Goal: Task Accomplishment & Management: Manage account settings

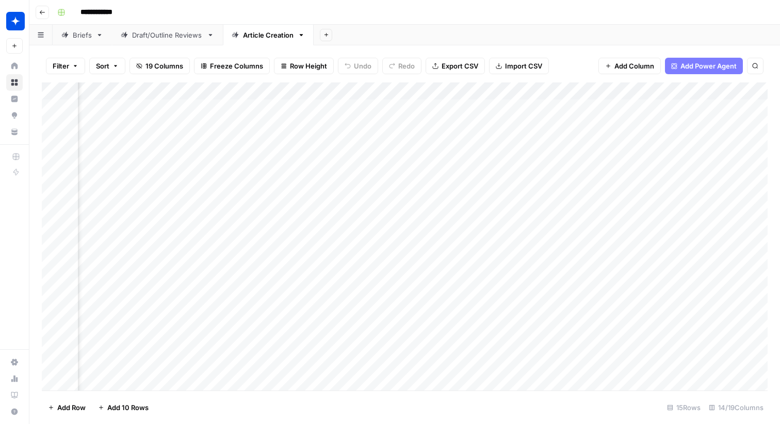
scroll to position [0, 731]
click at [175, 9] on div "**********" at bounding box center [411, 12] width 716 height 17
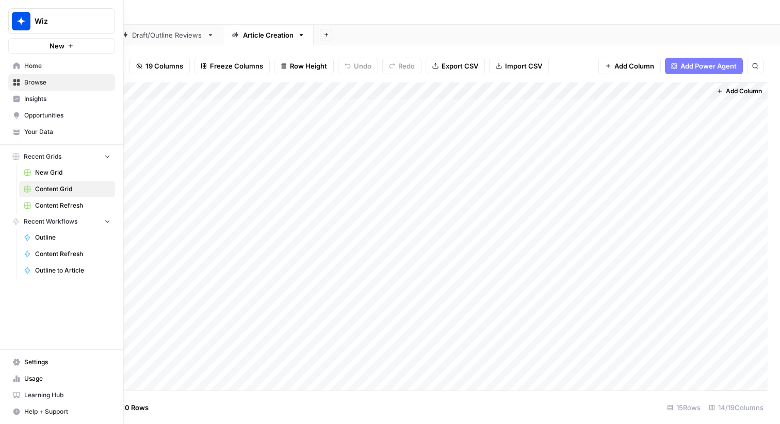
click at [41, 60] on link "Home" at bounding box center [61, 66] width 107 height 17
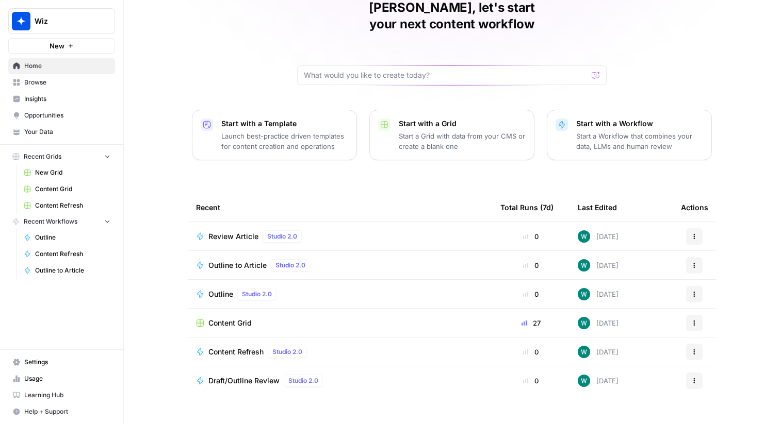
scroll to position [44, 0]
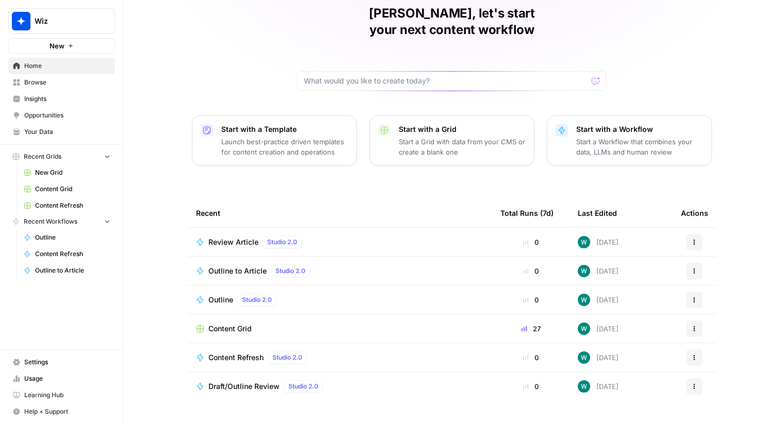
click at [67, 199] on link "Content Refresh" at bounding box center [67, 206] width 96 height 17
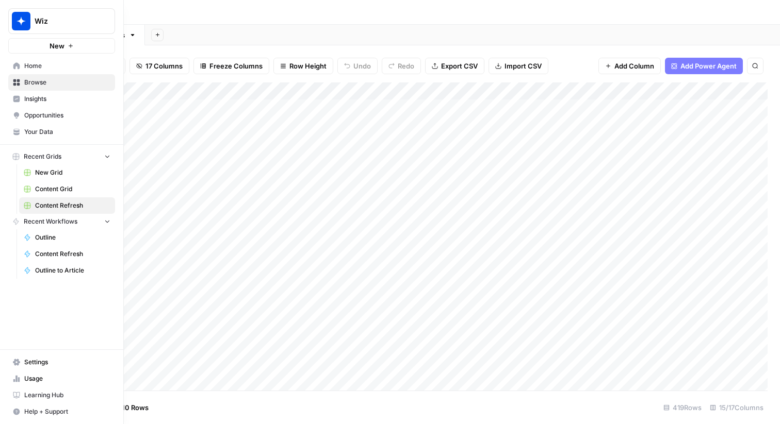
click at [71, 188] on span "Content Grid" at bounding box center [72, 189] width 75 height 9
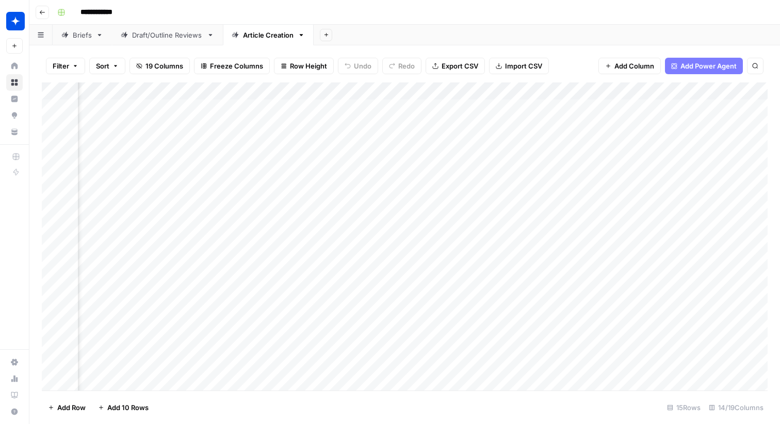
scroll to position [0, 538]
click at [392, 92] on div "Add Column" at bounding box center [405, 237] width 726 height 308
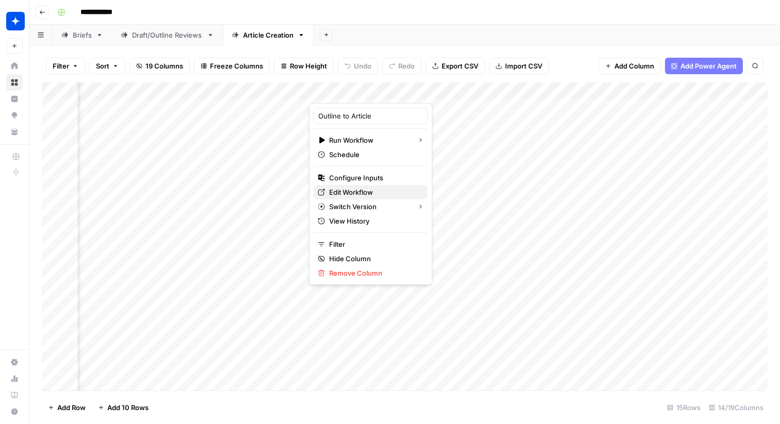
click at [379, 194] on span "Edit Workflow" at bounding box center [374, 192] width 90 height 10
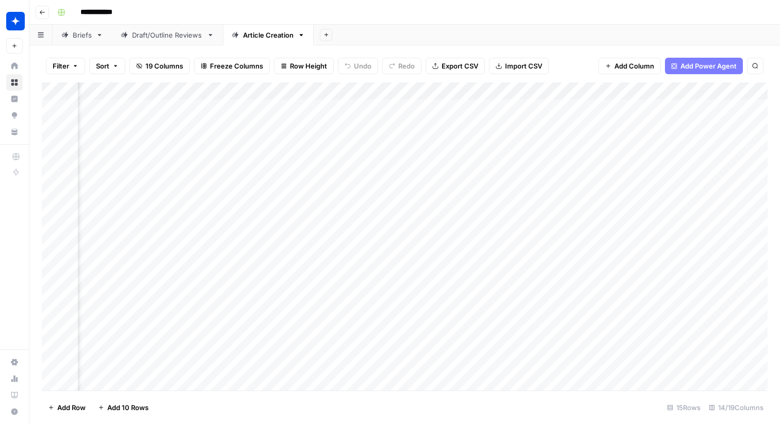
click at [388, 91] on div "Add Column" at bounding box center [405, 237] width 726 height 308
click at [409, 38] on div "Add Sheet" at bounding box center [547, 35] width 466 height 21
click at [686, 90] on div "Add Column" at bounding box center [405, 237] width 726 height 308
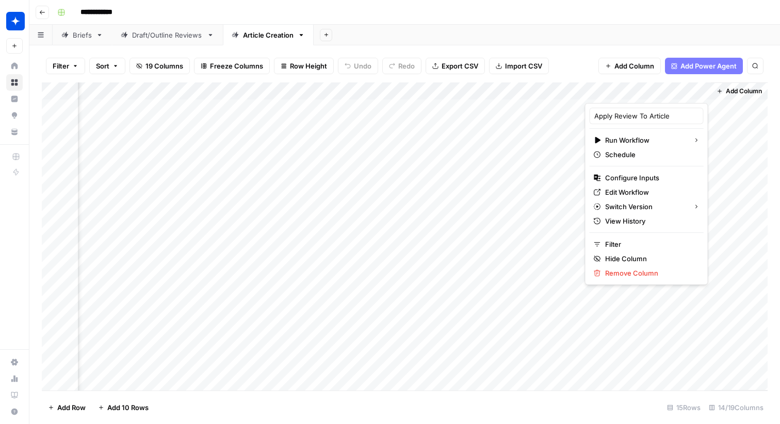
scroll to position [128, 731]
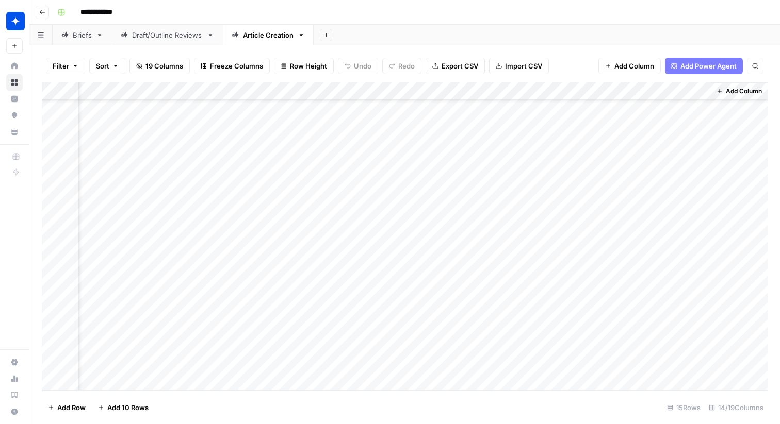
click at [736, 245] on div "Add Column" at bounding box center [739, 237] width 57 height 308
click at [690, 91] on div "Add Column" at bounding box center [405, 237] width 726 height 308
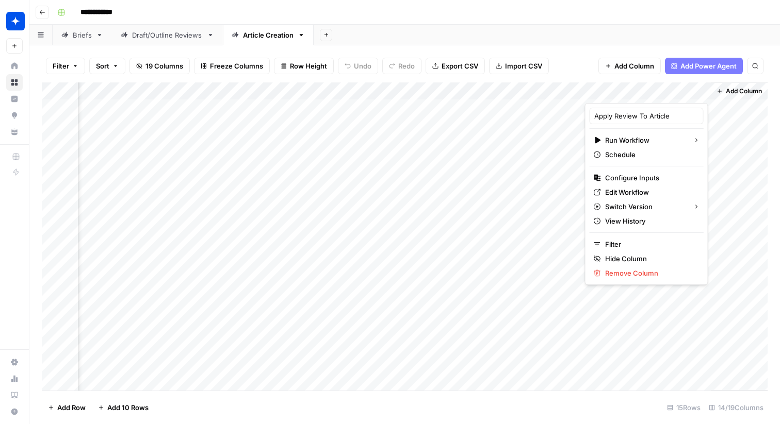
click at [773, 171] on div "Filter Sort 19 Columns Freeze Columns Row Height Undo Redo Export CSV Import CS…" at bounding box center [404, 234] width 750 height 379
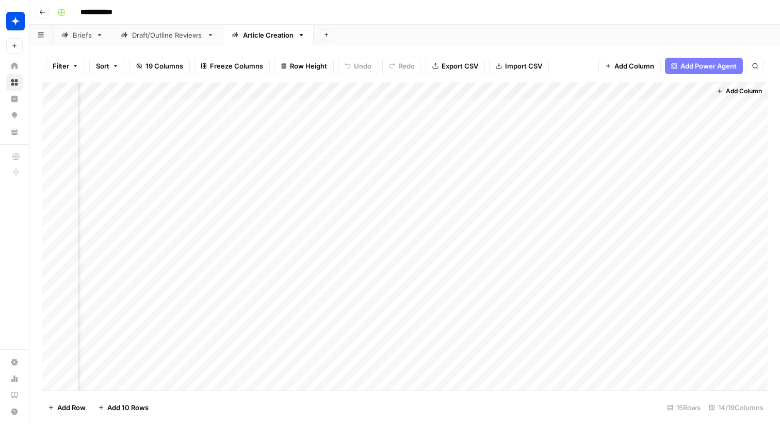
click at [686, 94] on div "Add Column" at bounding box center [405, 237] width 726 height 308
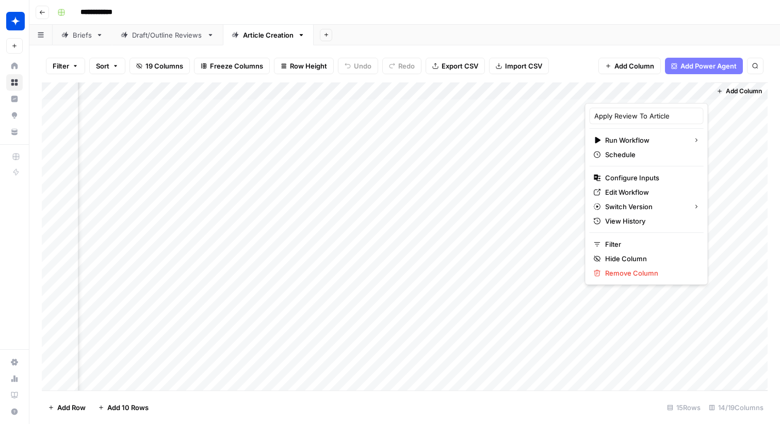
click at [755, 167] on div "Add Column" at bounding box center [739, 237] width 57 height 308
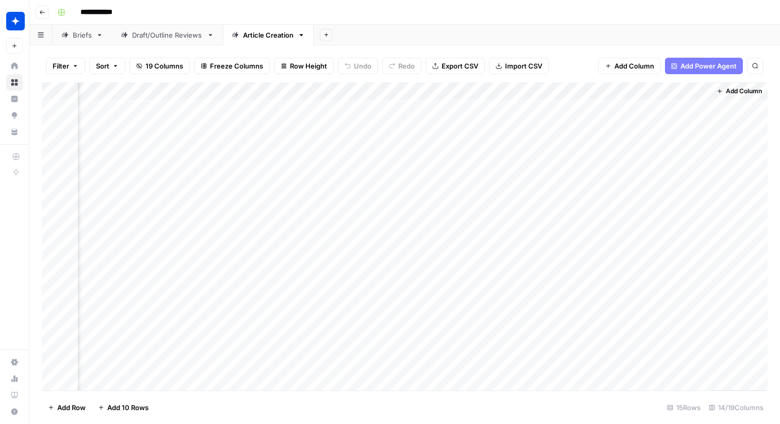
click at [690, 92] on div "Add Column" at bounding box center [405, 237] width 726 height 308
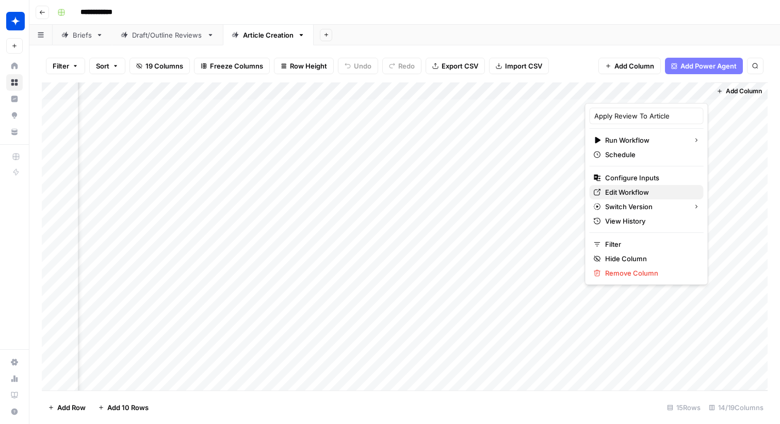
click at [640, 189] on span "Edit Workflow" at bounding box center [650, 192] width 90 height 10
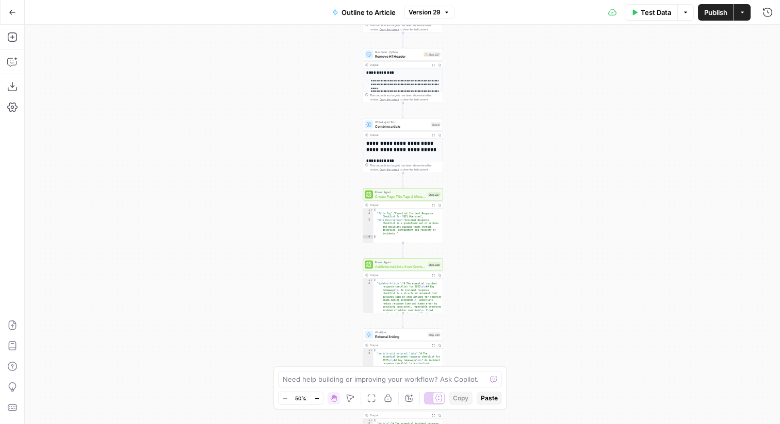
drag, startPoint x: 527, startPoint y: 171, endPoint x: 528, endPoint y: 117, distance: 54.2
click at [528, 118] on div "**********" at bounding box center [402, 225] width 755 height 400
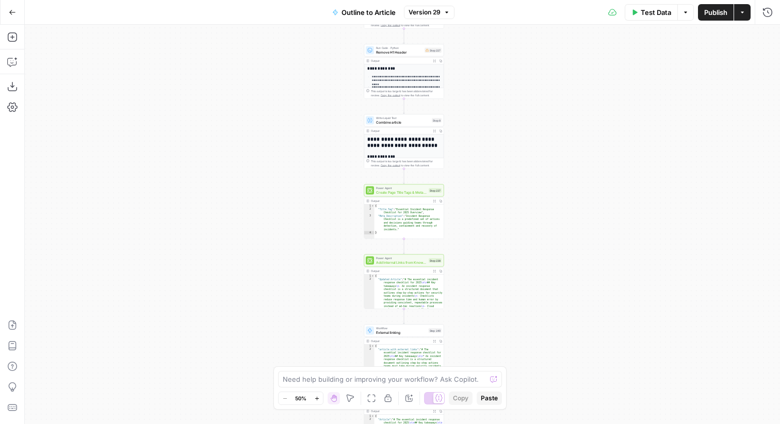
drag, startPoint x: 533, startPoint y: 243, endPoint x: 533, endPoint y: 180, distance: 63.4
click at [533, 182] on div "**********" at bounding box center [402, 225] width 755 height 400
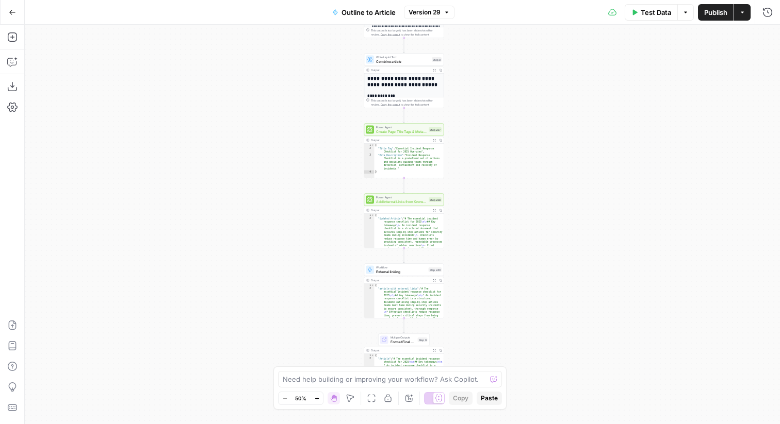
drag, startPoint x: 487, startPoint y: 185, endPoint x: 491, endPoint y: 168, distance: 17.5
click at [491, 168] on div "**********" at bounding box center [402, 225] width 755 height 400
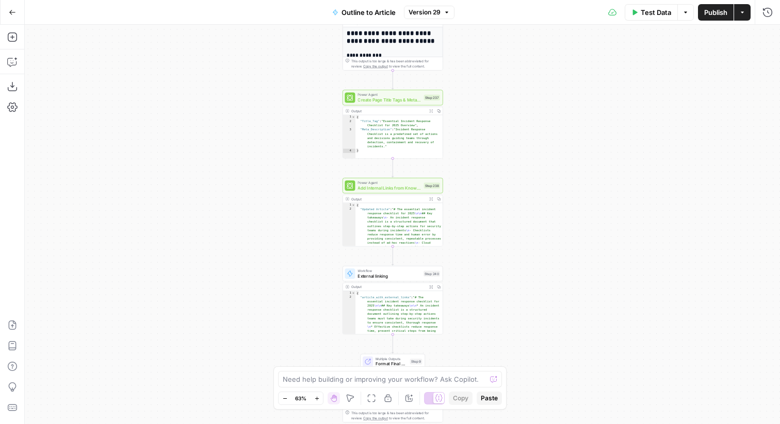
drag, startPoint x: 475, startPoint y: 178, endPoint x: 481, endPoint y: 157, distance: 21.4
click at [481, 157] on div "**********" at bounding box center [402, 225] width 755 height 400
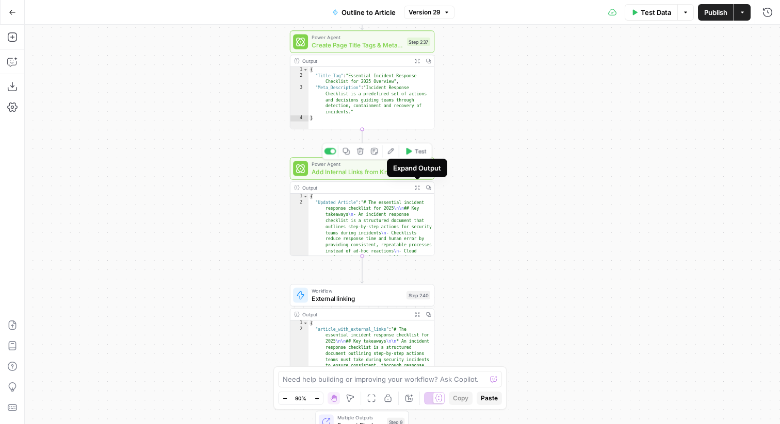
click at [324, 171] on span "Add Internal Links from Knowledge Base - Fork (1)" at bounding box center [356, 171] width 91 height 9
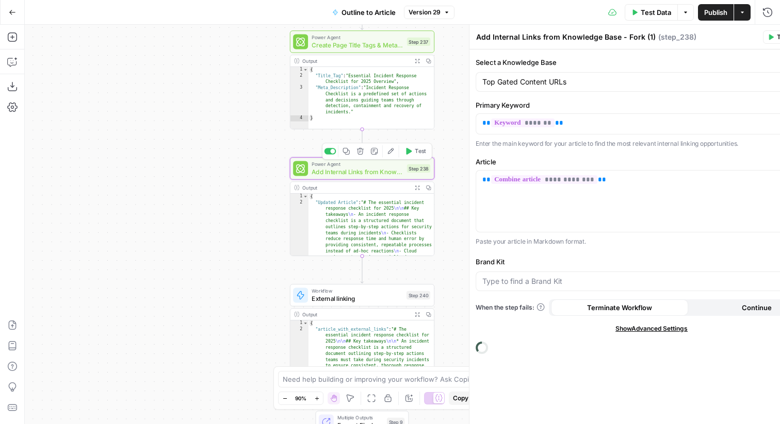
type input "Wiz"
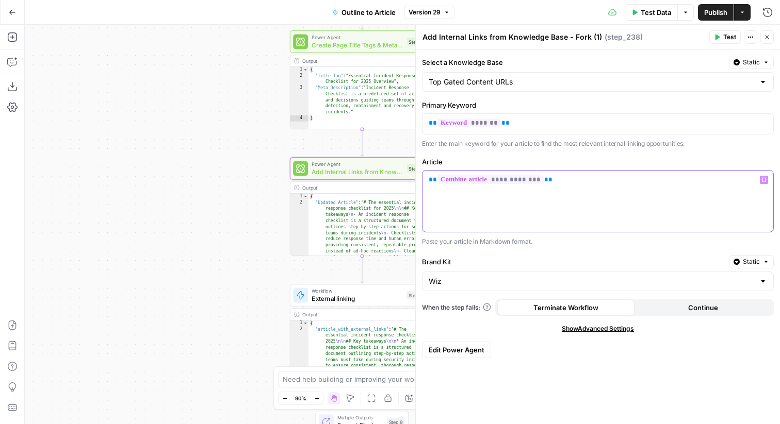
click at [616, 189] on div "**********" at bounding box center [597, 201] width 351 height 61
click at [769, 39] on icon "button" at bounding box center [767, 37] width 6 height 6
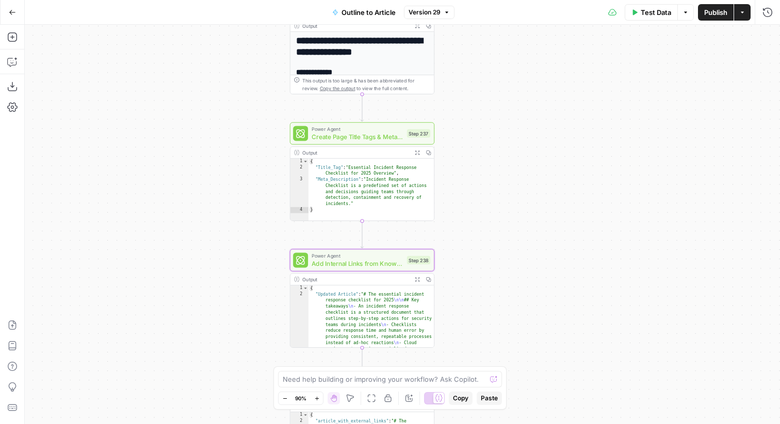
drag, startPoint x: 275, startPoint y: 199, endPoint x: 275, endPoint y: 290, distance: 91.8
click at [275, 290] on div "**********" at bounding box center [402, 225] width 755 height 400
click at [14, 11] on icon "button" at bounding box center [12, 12] width 7 height 7
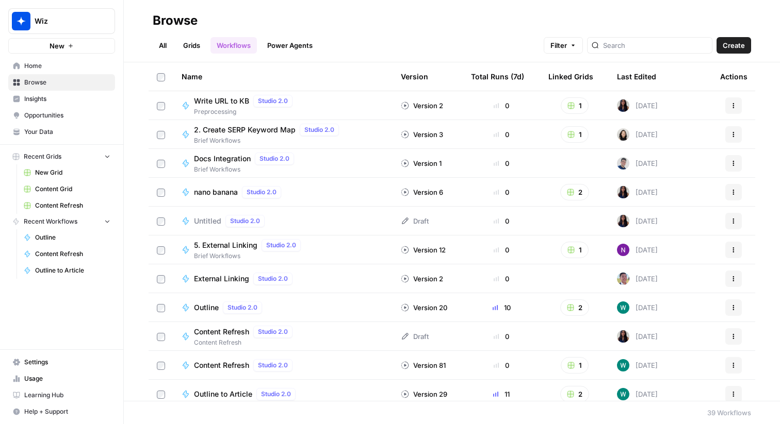
click at [78, 193] on span "Content Grid" at bounding box center [72, 189] width 75 height 9
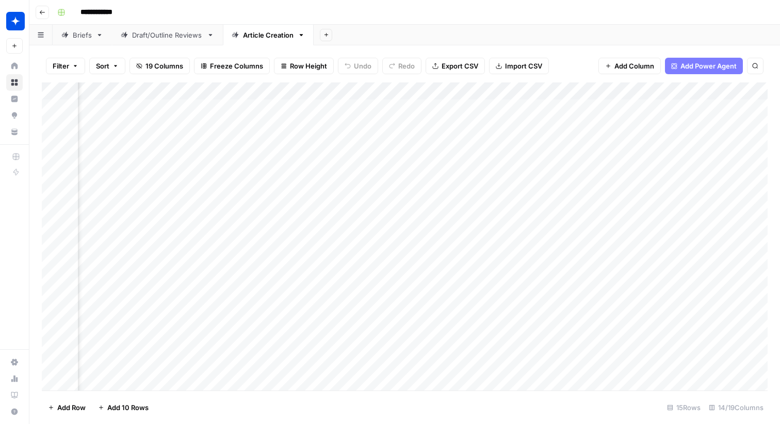
scroll to position [0, 731]
click at [689, 94] on div "Add Column" at bounding box center [405, 237] width 726 height 308
click at [717, 45] on div "Add Sheet" at bounding box center [547, 35] width 466 height 21
click at [687, 91] on div "Add Column" at bounding box center [405, 237] width 726 height 308
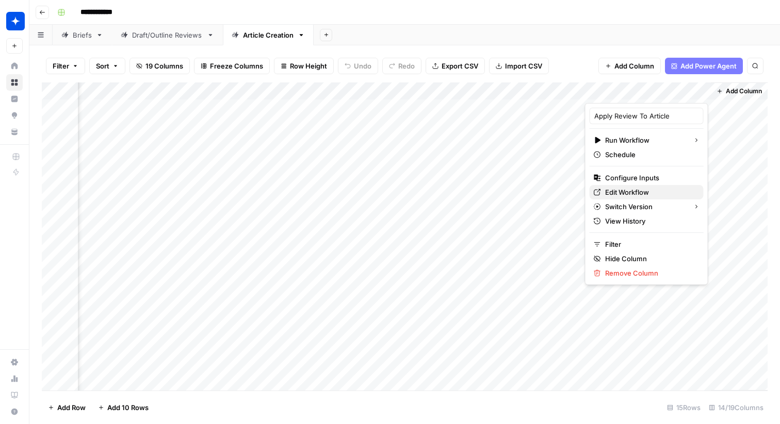
click at [623, 193] on span "Edit Workflow" at bounding box center [650, 192] width 90 height 10
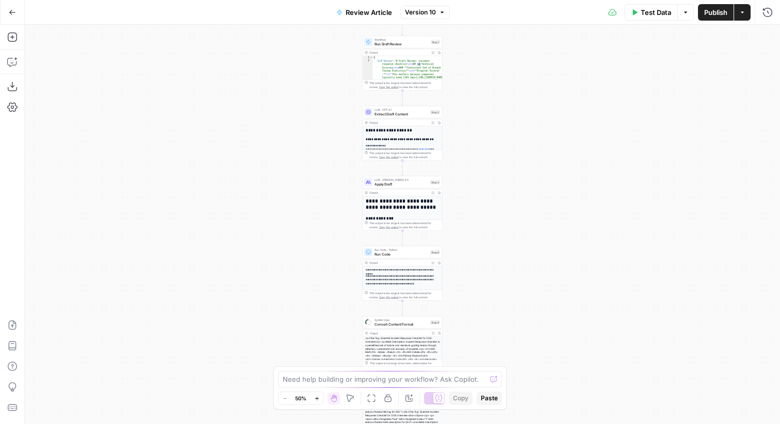
drag, startPoint x: 514, startPoint y: 222, endPoint x: 514, endPoint y: 369, distance: 146.5
click at [514, 369] on div "Workflow Input Settings Inputs System App Convert Content Format Step 7 Output …" at bounding box center [402, 225] width 755 height 400
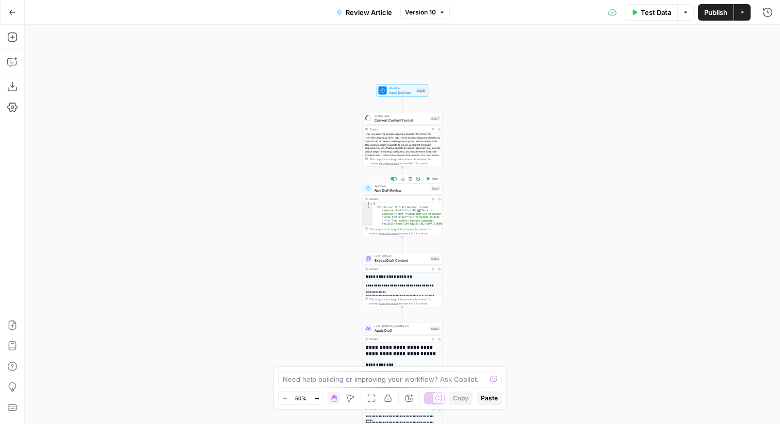
click at [412, 191] on span "Run Draft Review" at bounding box center [401, 190] width 54 height 5
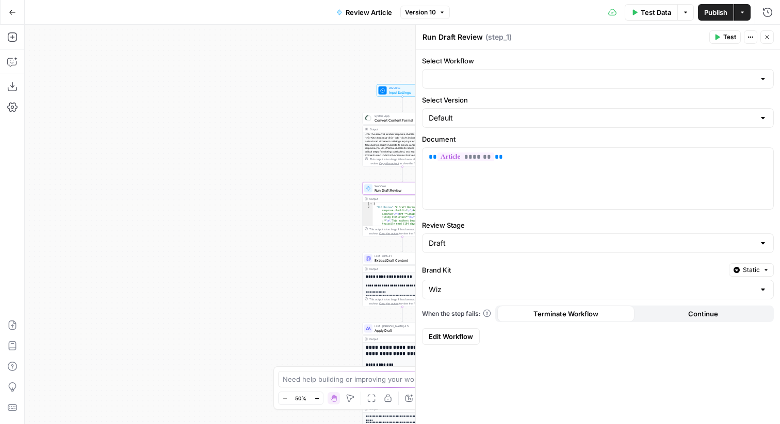
click at [456, 334] on span "Edit Workflow" at bounding box center [451, 337] width 44 height 10
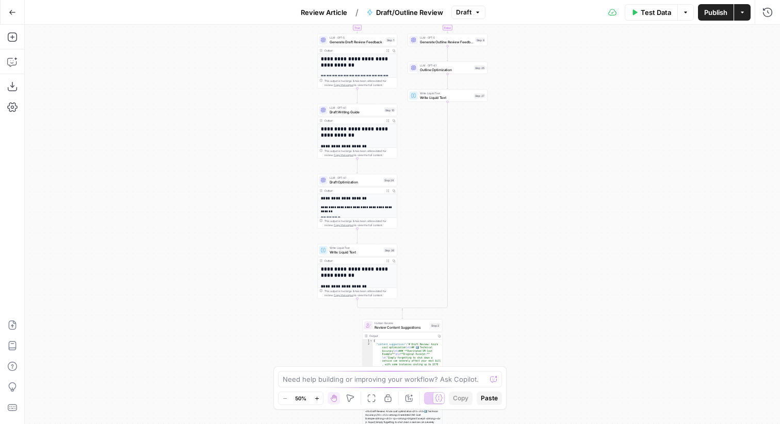
click at [465, 10] on span "Draft" at bounding box center [463, 12] width 15 height 9
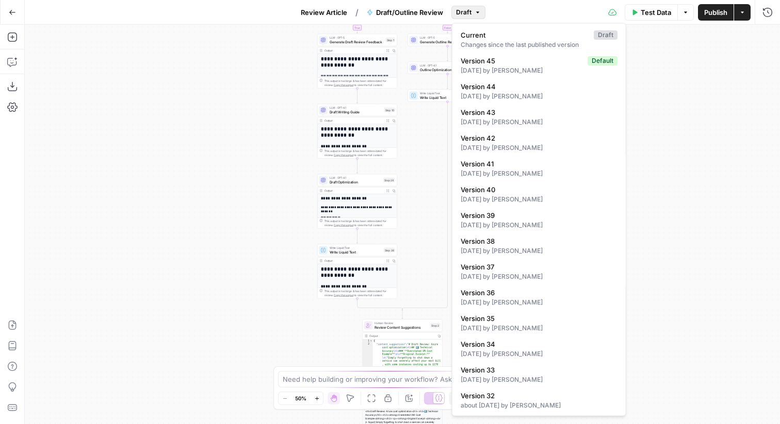
click at [738, 128] on div "**********" at bounding box center [402, 225] width 755 height 400
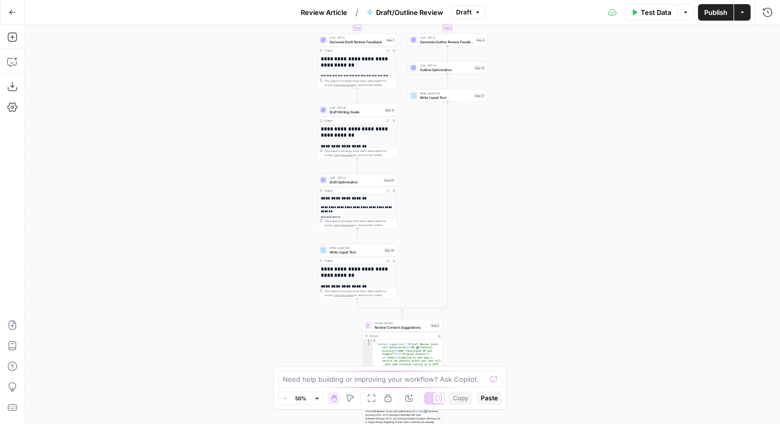
click at [464, 10] on span "Draft" at bounding box center [463, 12] width 15 height 9
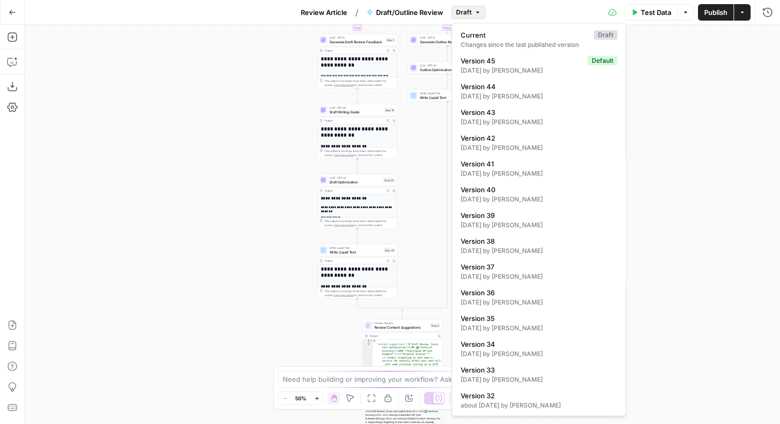
click at [754, 153] on div "**********" at bounding box center [402, 225] width 755 height 400
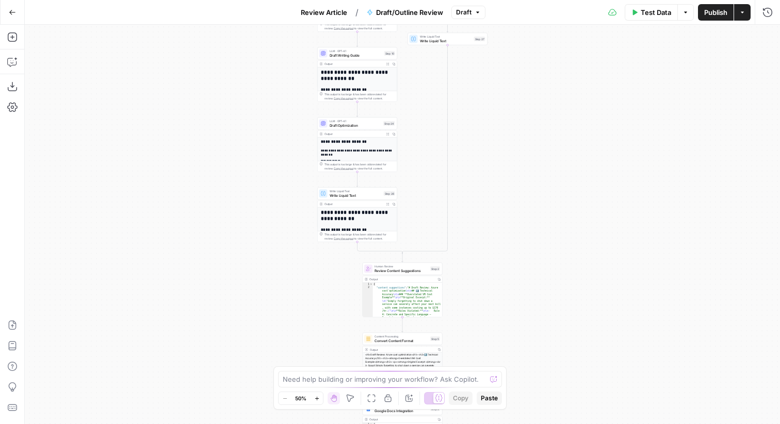
drag, startPoint x: 599, startPoint y: 153, endPoint x: 599, endPoint y: 96, distance: 56.7
click at [599, 96] on div "**********" at bounding box center [402, 225] width 755 height 400
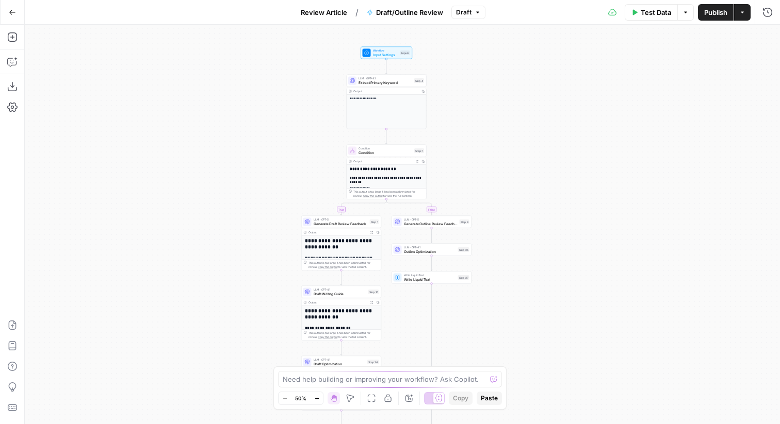
drag, startPoint x: 601, startPoint y: 96, endPoint x: 585, endPoint y: 345, distance: 249.1
click at [585, 345] on div "**********" at bounding box center [402, 225] width 755 height 400
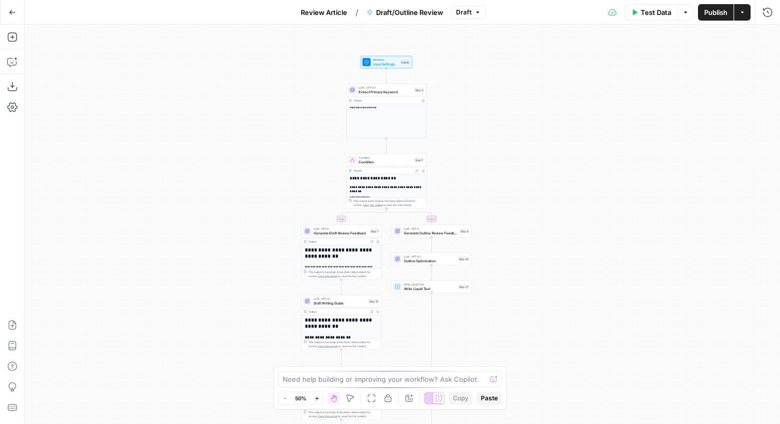
click at [621, 340] on div "**********" at bounding box center [402, 225] width 755 height 400
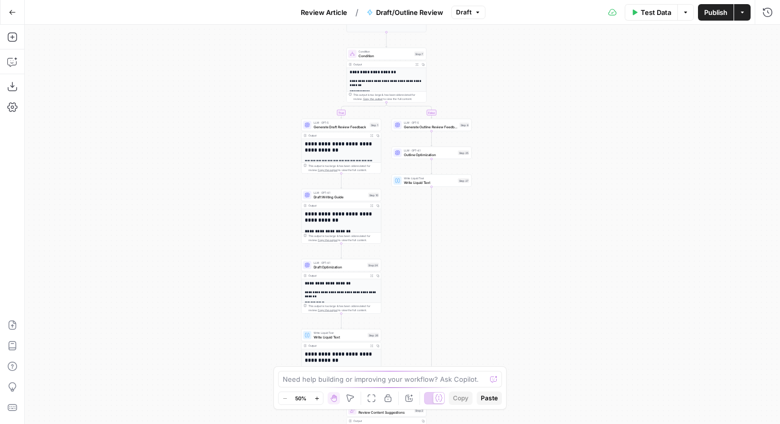
drag, startPoint x: 621, startPoint y: 341, endPoint x: 621, endPoint y: 235, distance: 106.2
click at [621, 235] on div "**********" at bounding box center [402, 225] width 755 height 400
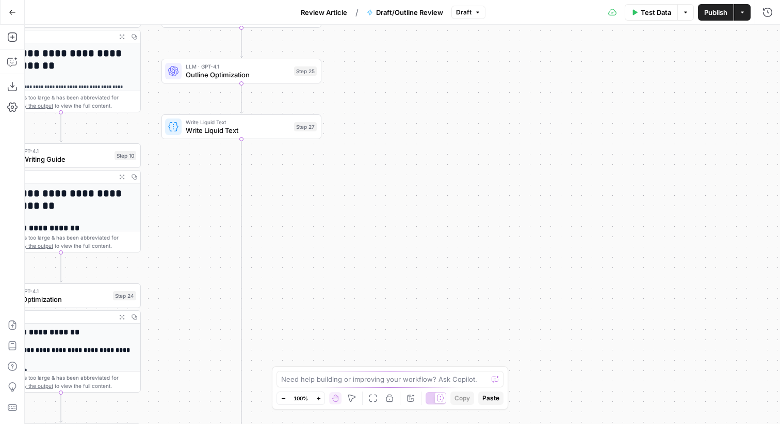
drag, startPoint x: 501, startPoint y: 258, endPoint x: 671, endPoint y: 258, distance: 169.7
click at [671, 258] on div "**********" at bounding box center [402, 225] width 755 height 400
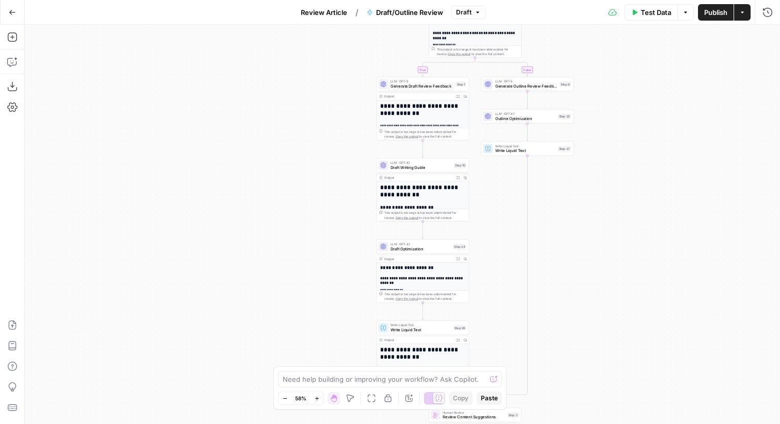
drag, startPoint x: 682, startPoint y: 266, endPoint x: 682, endPoint y: 223, distance: 42.8
click at [682, 223] on div "**********" at bounding box center [402, 225] width 755 height 400
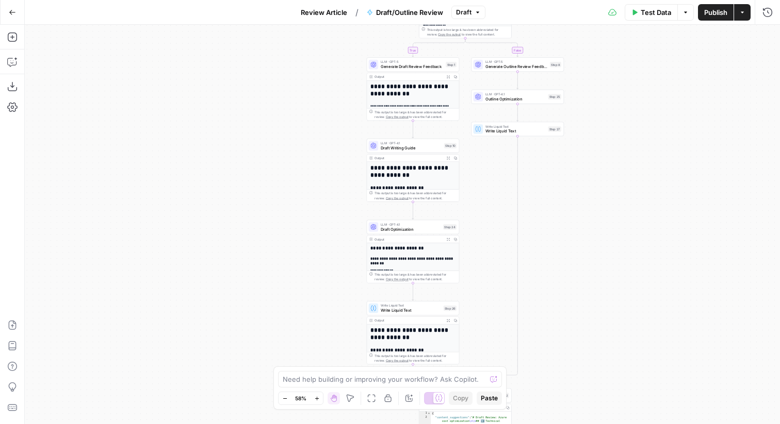
drag, startPoint x: 693, startPoint y: 251, endPoint x: 667, endPoint y: 207, distance: 50.6
click at [667, 207] on div "**********" at bounding box center [402, 225] width 755 height 400
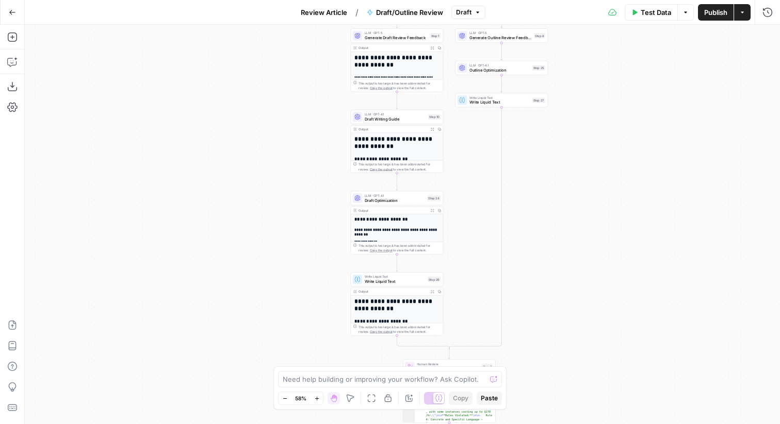
click at [672, 238] on div "**********" at bounding box center [402, 225] width 755 height 400
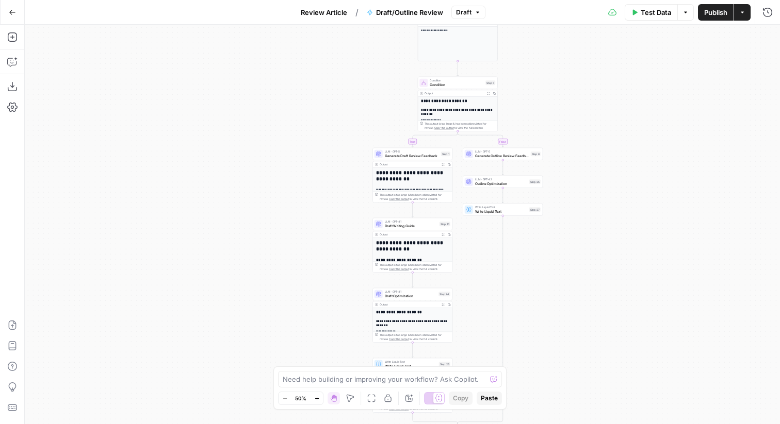
drag, startPoint x: 649, startPoint y: 143, endPoint x: 649, endPoint y: 221, distance: 77.4
click at [649, 221] on div "**********" at bounding box center [402, 225] width 755 height 400
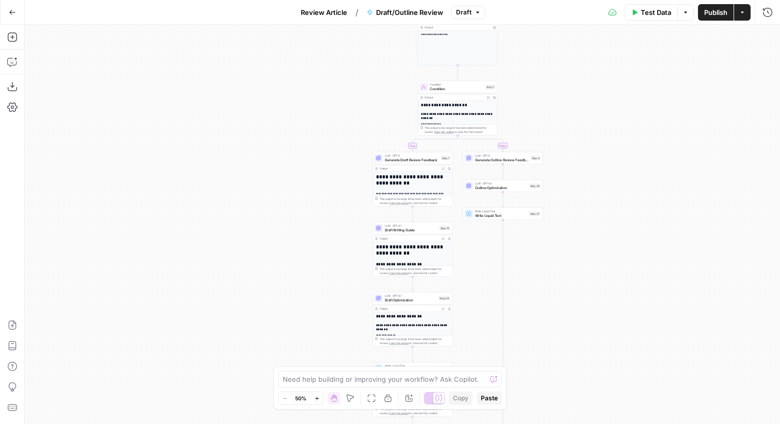
drag, startPoint x: 638, startPoint y: 152, endPoint x: 638, endPoint y: 178, distance: 25.8
click at [638, 178] on div "**********" at bounding box center [402, 225] width 755 height 400
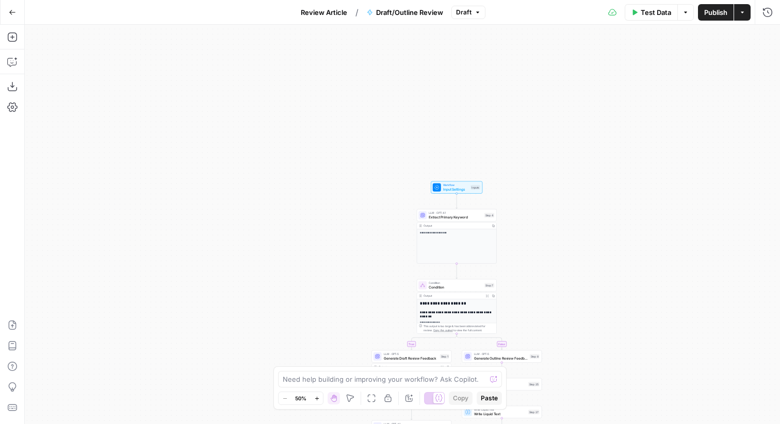
drag, startPoint x: 647, startPoint y: 141, endPoint x: 643, endPoint y: 312, distance: 170.7
click at [645, 313] on div "**********" at bounding box center [402, 225] width 755 height 400
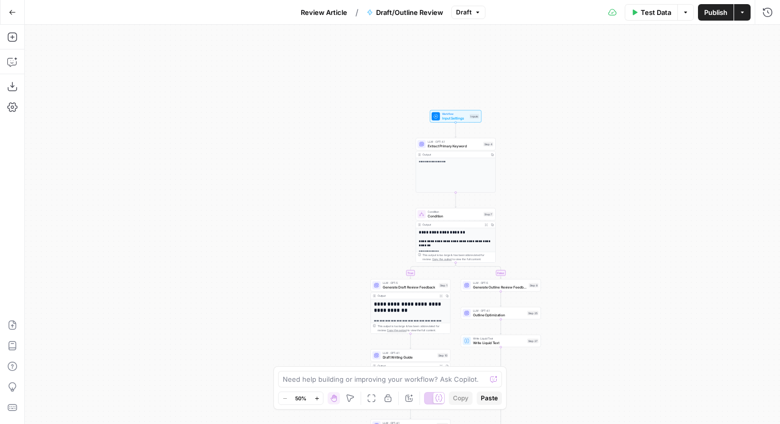
drag, startPoint x: 540, startPoint y: 203, endPoint x: 539, endPoint y: 133, distance: 70.1
click at [540, 132] on div "**********" at bounding box center [402, 225] width 755 height 400
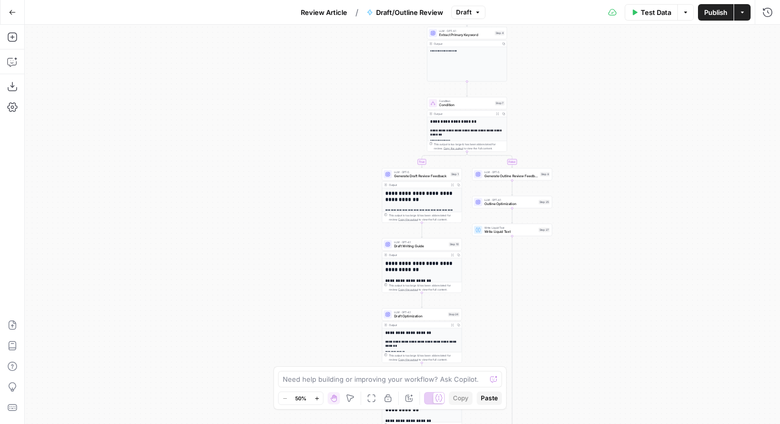
drag, startPoint x: 589, startPoint y: 192, endPoint x: 590, endPoint y: 113, distance: 78.9
click at [590, 113] on div "**********" at bounding box center [402, 225] width 755 height 400
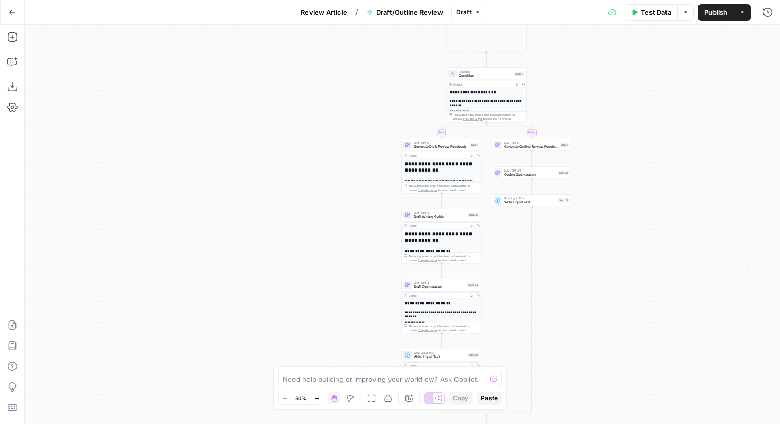
drag, startPoint x: 610, startPoint y: 323, endPoint x: 613, endPoint y: 318, distance: 6.5
click at [613, 318] on div "**********" at bounding box center [402, 225] width 755 height 400
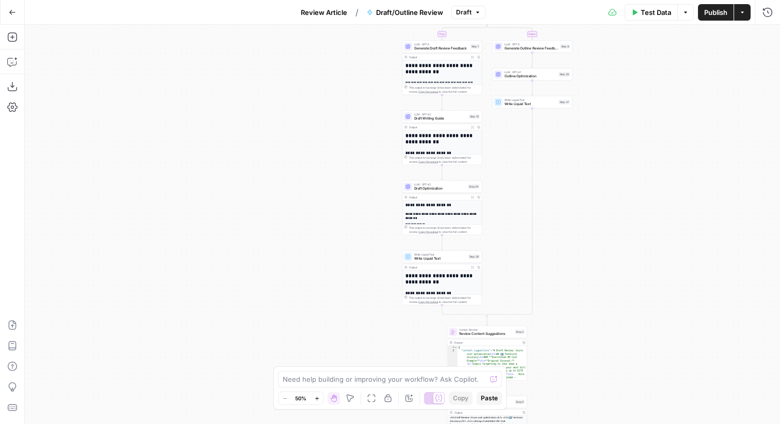
drag, startPoint x: 692, startPoint y: 219, endPoint x: 692, endPoint y: 188, distance: 30.9
click at [692, 188] on div "**********" at bounding box center [402, 225] width 755 height 400
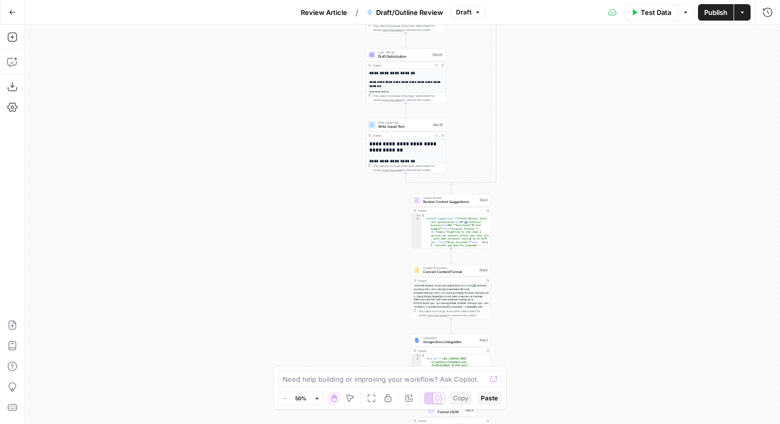
drag, startPoint x: 670, startPoint y: 254, endPoint x: 634, endPoint y: 132, distance: 127.4
click at [634, 132] on div "**********" at bounding box center [402, 225] width 755 height 400
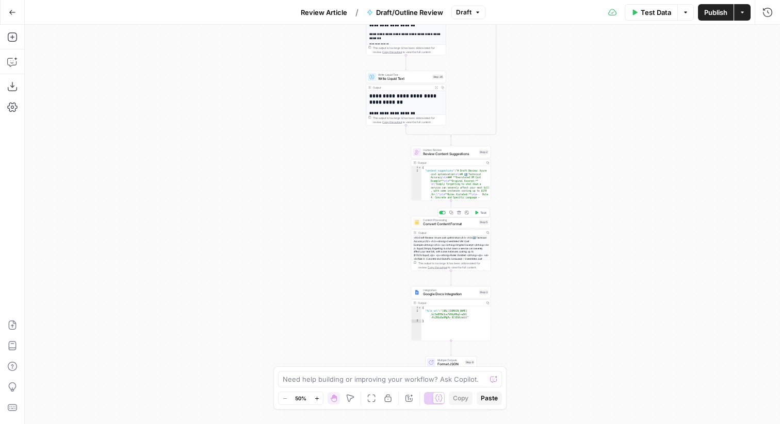
drag, startPoint x: 605, startPoint y: 258, endPoint x: 605, endPoint y: 76, distance: 182.0
click at [605, 76] on div "**********" at bounding box center [402, 225] width 755 height 400
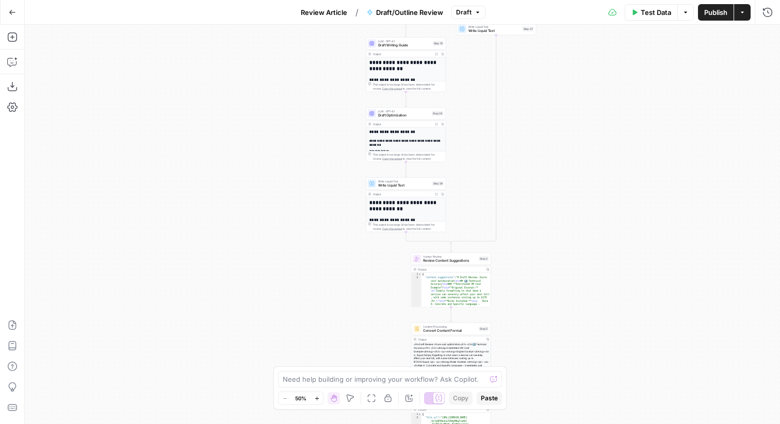
drag, startPoint x: 584, startPoint y: 110, endPoint x: 584, endPoint y: 351, distance: 240.8
click at [584, 351] on div "**********" at bounding box center [402, 225] width 755 height 400
drag, startPoint x: 571, startPoint y: 194, endPoint x: 571, endPoint y: 388, distance: 193.9
click at [571, 388] on div "**********" at bounding box center [402, 225] width 755 height 400
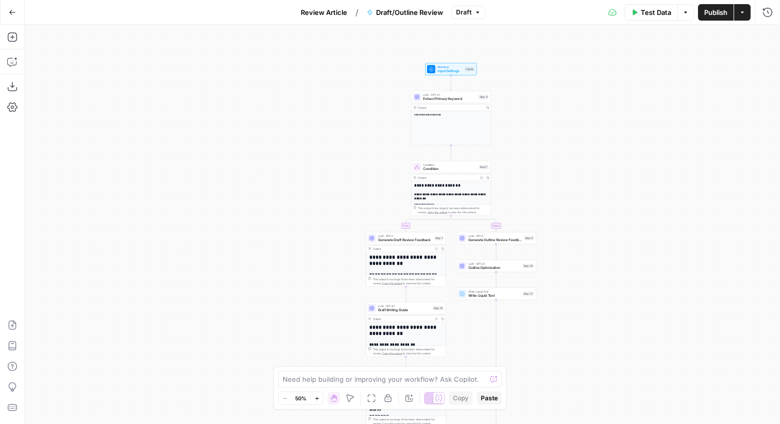
drag, startPoint x: 585, startPoint y: 162, endPoint x: 585, endPoint y: 238, distance: 75.8
click at [585, 238] on div "**********" at bounding box center [402, 225] width 755 height 400
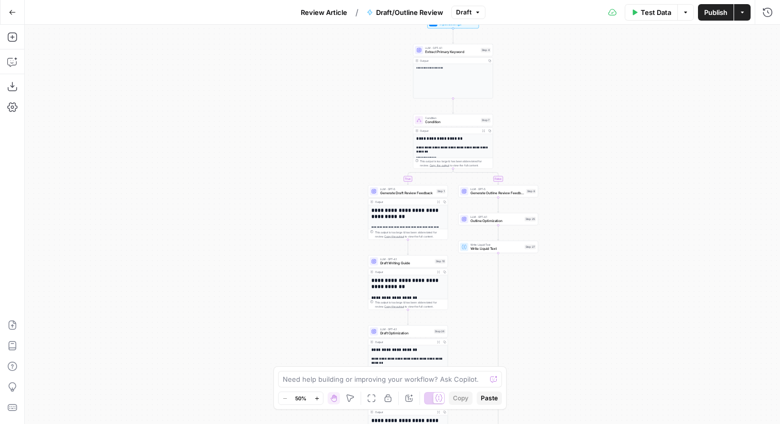
drag, startPoint x: 585, startPoint y: 238, endPoint x: 607, endPoint y: 142, distance: 98.6
click at [607, 142] on div "**********" at bounding box center [402, 225] width 755 height 400
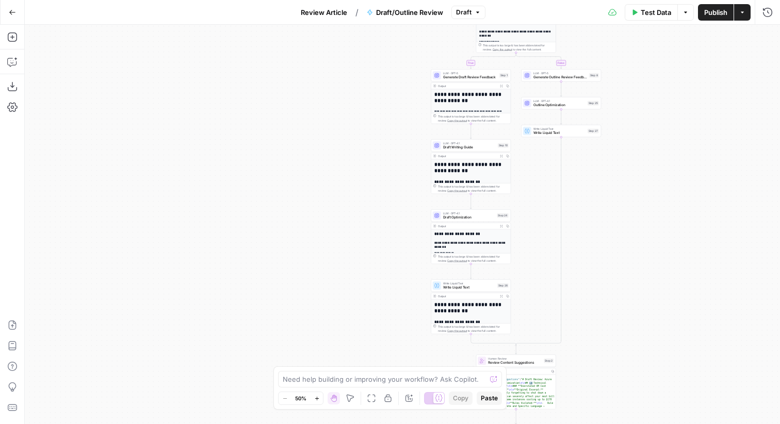
drag, startPoint x: 629, startPoint y: 245, endPoint x: 669, endPoint y: 186, distance: 72.4
click at [669, 185] on div "**********" at bounding box center [402, 225] width 755 height 400
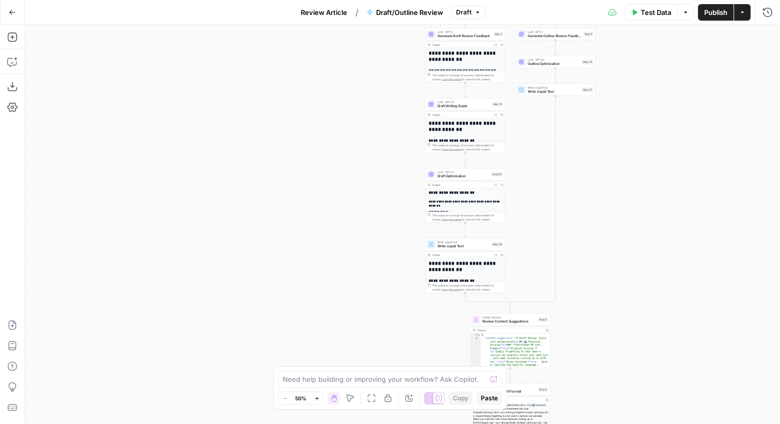
drag, startPoint x: 669, startPoint y: 203, endPoint x: 665, endPoint y: 161, distance: 42.0
click at [665, 161] on div "**********" at bounding box center [402, 225] width 755 height 400
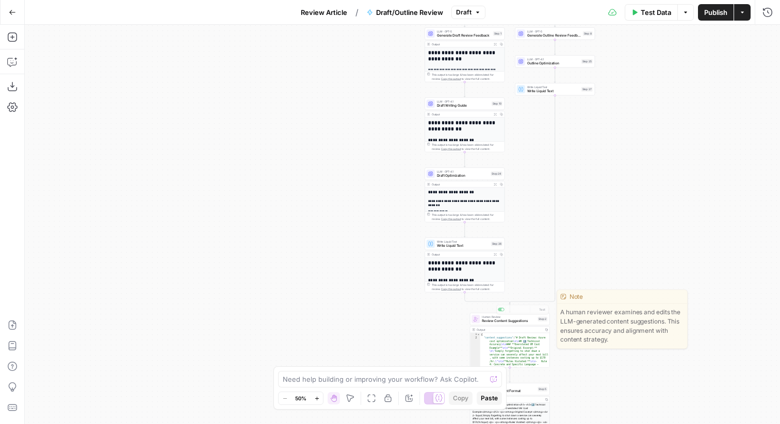
click at [503, 325] on div "Human Review Review Content Suggestions Step 2 Copy step Delete step Edit Note …" at bounding box center [510, 340] width 80 height 55
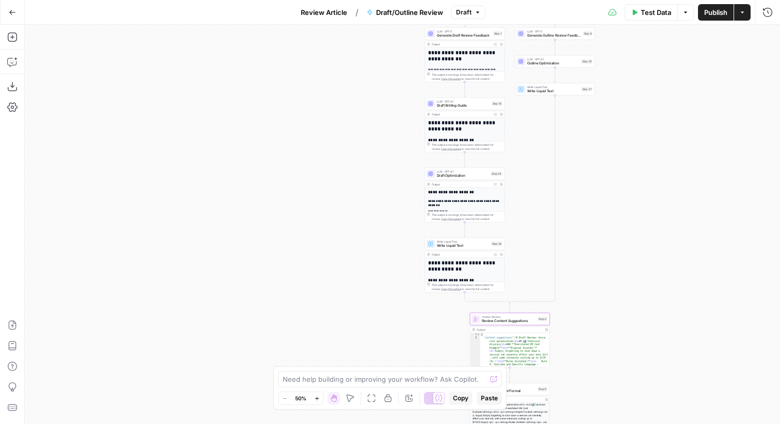
click at [503, 325] on div "Human Review Review Content Suggestions Step 2 Copy step Delete step Edit Note …" at bounding box center [510, 319] width 80 height 12
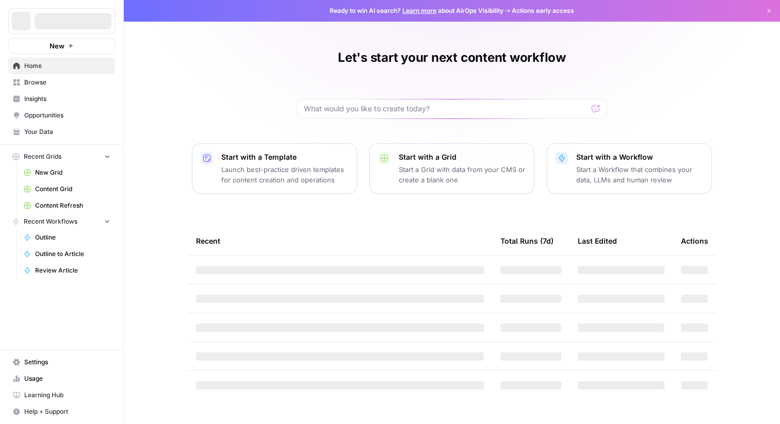
click at [64, 21] on div at bounding box center [73, 21] width 77 height 17
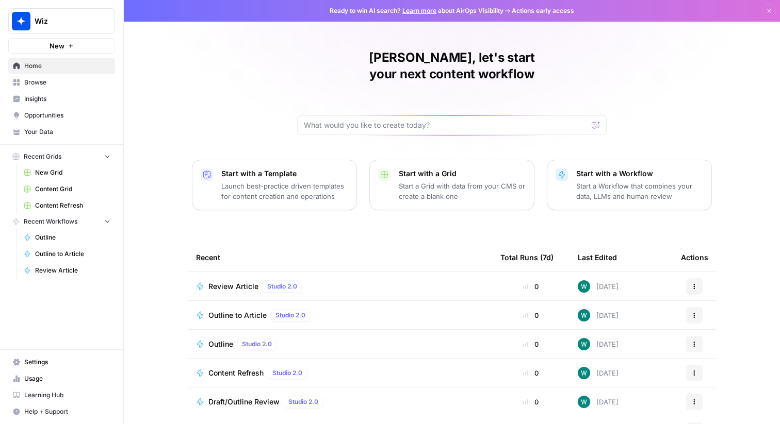
click at [74, 19] on span "Wiz" at bounding box center [66, 21] width 62 height 10
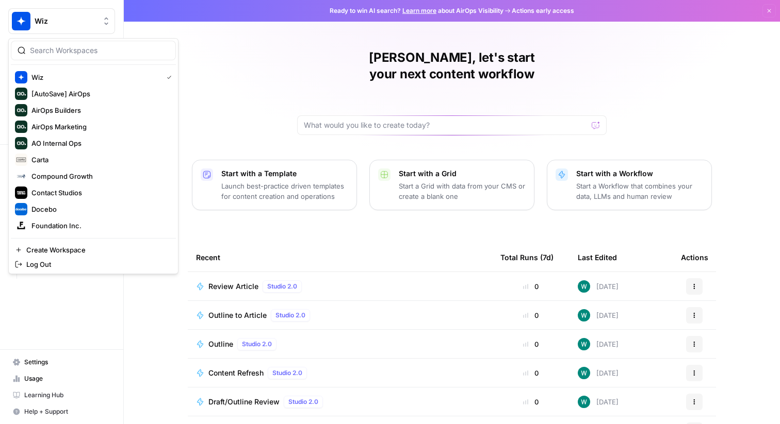
scroll to position [165, 0]
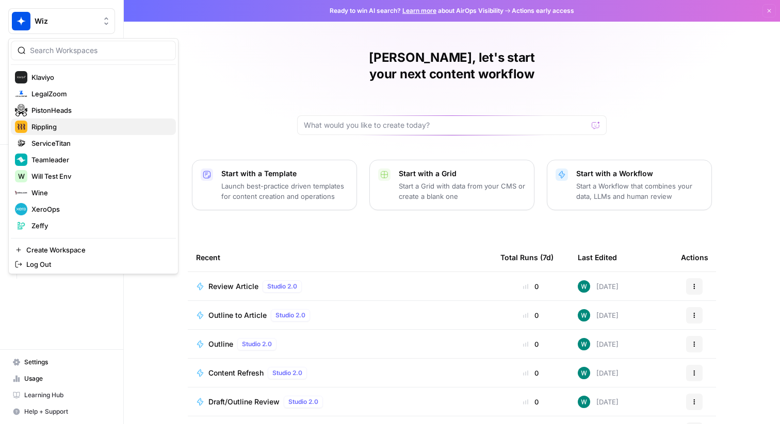
click at [85, 127] on span "Rippling" at bounding box center [99, 127] width 136 height 10
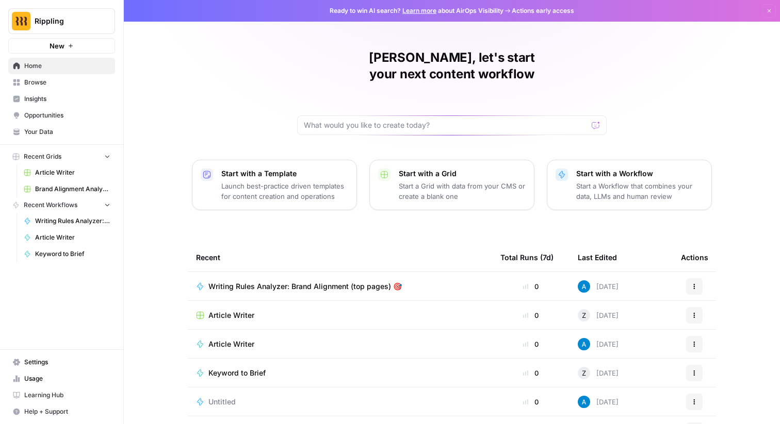
click at [86, 362] on span "Settings" at bounding box center [67, 362] width 86 height 9
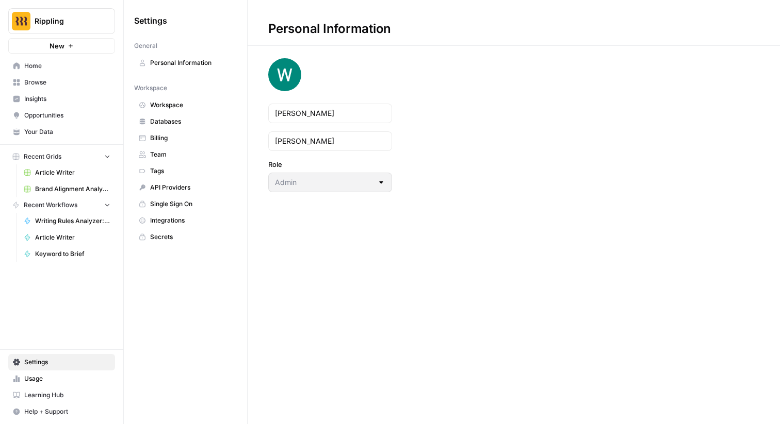
click at [192, 156] on span "Team" at bounding box center [191, 154] width 82 height 9
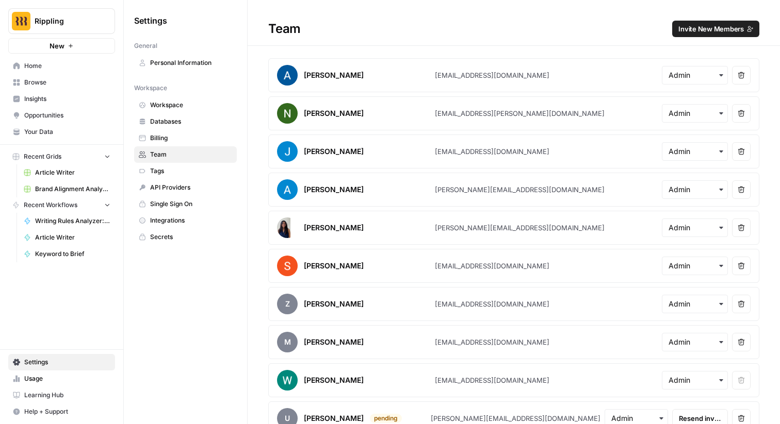
click at [188, 154] on span "Team" at bounding box center [191, 154] width 82 height 9
click at [177, 152] on span "Team" at bounding box center [191, 154] width 82 height 9
click at [742, 12] on h1 "Team Invite New Members" at bounding box center [514, 23] width 532 height 46
click at [741, 21] on button "Invite New Members" at bounding box center [715, 29] width 87 height 17
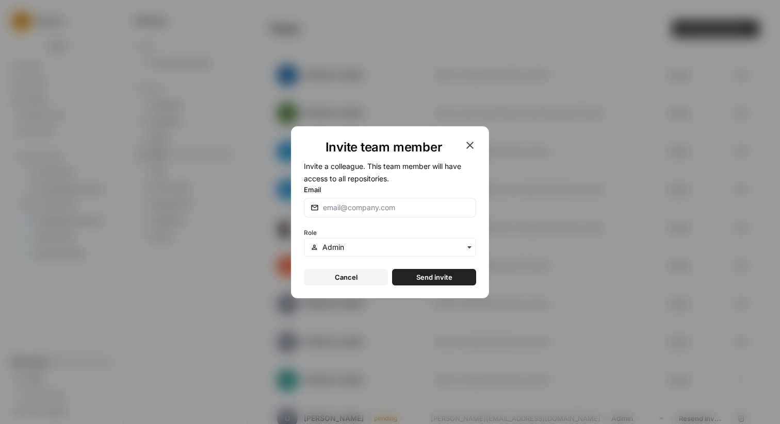
click at [530, 101] on div "Invite team member Invite a colleague. This team member will have access to all…" at bounding box center [390, 212] width 780 height 424
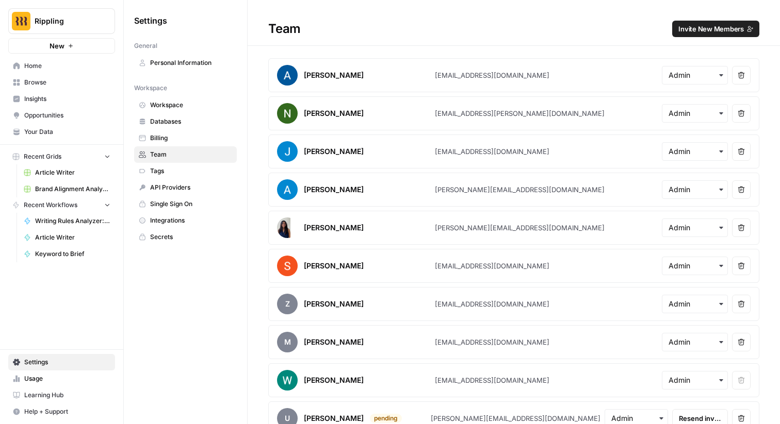
click at [725, 30] on span "Invite New Members" at bounding box center [710, 29] width 65 height 10
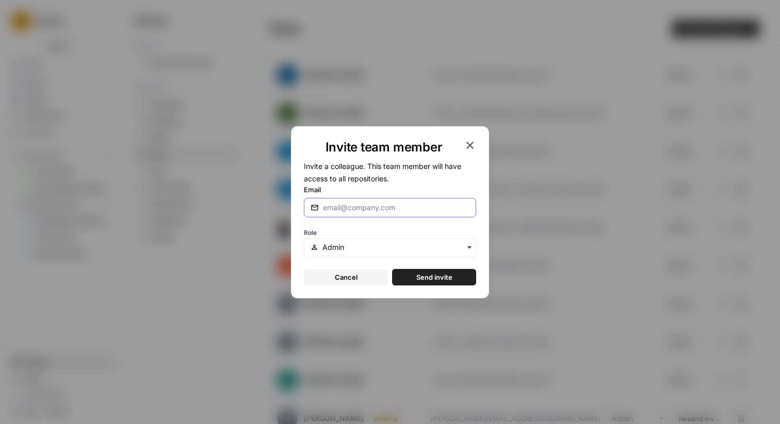
click at [351, 209] on input "Email" at bounding box center [396, 208] width 146 height 10
paste input "[EMAIL_ADDRESS][DOMAIN_NAME]"
type input "[EMAIL_ADDRESS][DOMAIN_NAME]"
click at [413, 277] on button "Send invite" at bounding box center [434, 277] width 84 height 17
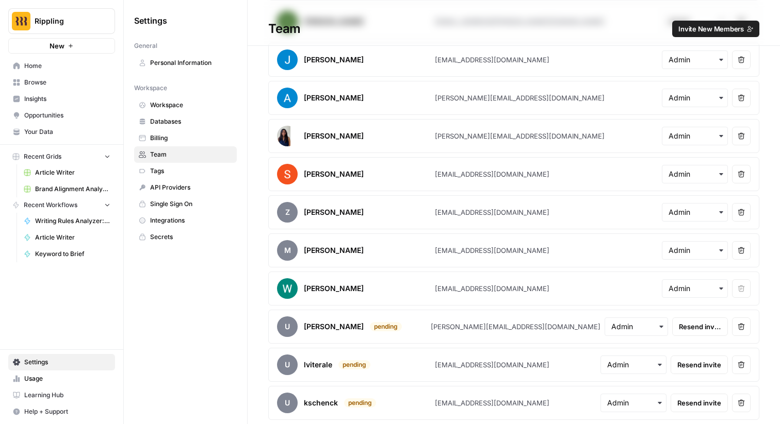
scroll to position [91, 0]
click at [738, 33] on span "Invite New Members" at bounding box center [710, 29] width 65 height 10
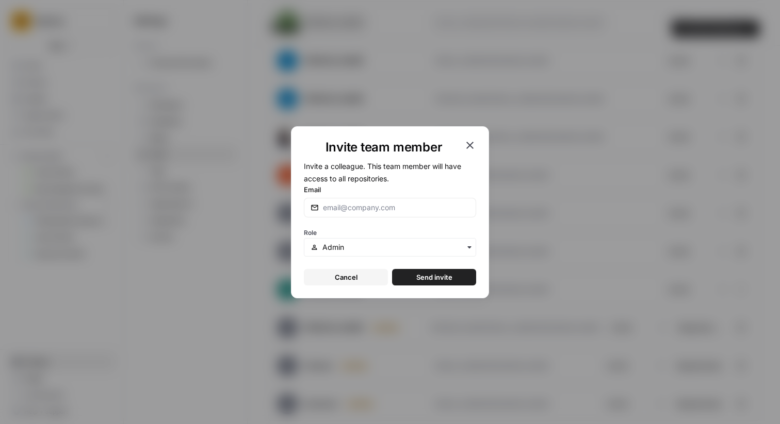
click at [404, 212] on div at bounding box center [390, 208] width 172 height 20
paste input "[EMAIL_ADDRESS][DOMAIN_NAME]"
type input "[EMAIL_ADDRESS][DOMAIN_NAME]"
click at [420, 271] on button "Send invite" at bounding box center [434, 277] width 84 height 17
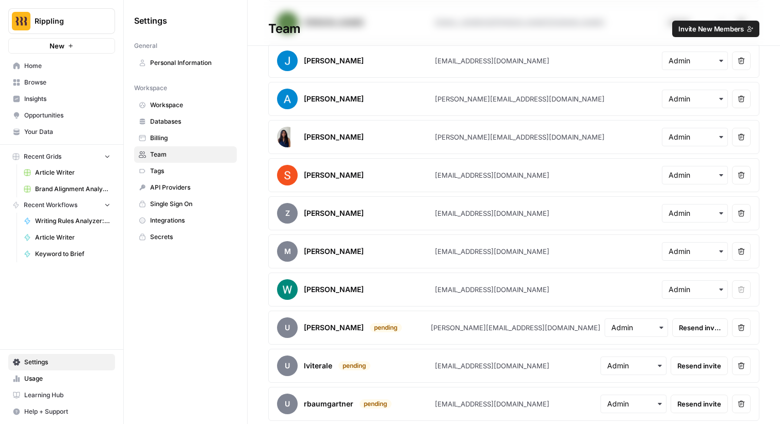
scroll to position [0, 0]
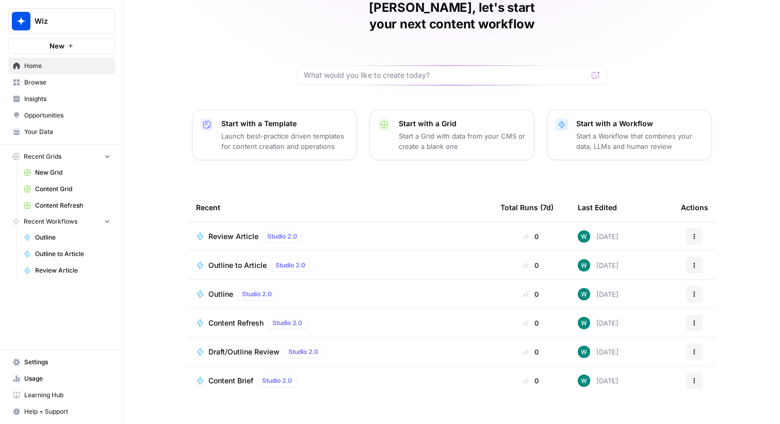
scroll to position [49, 0]
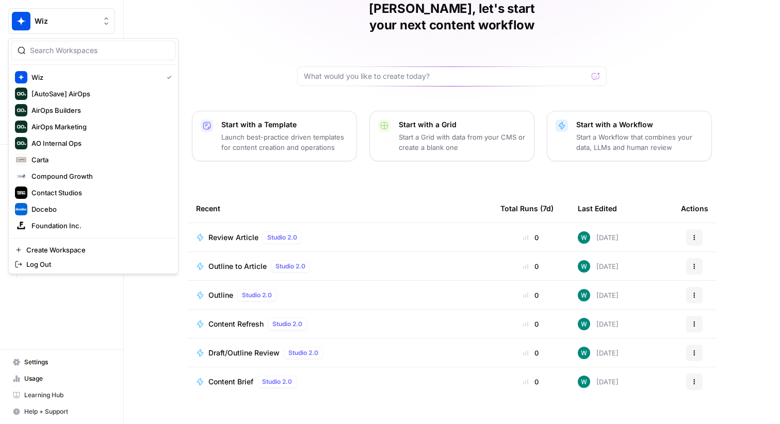
click at [72, 25] on span "Wiz" at bounding box center [66, 21] width 62 height 10
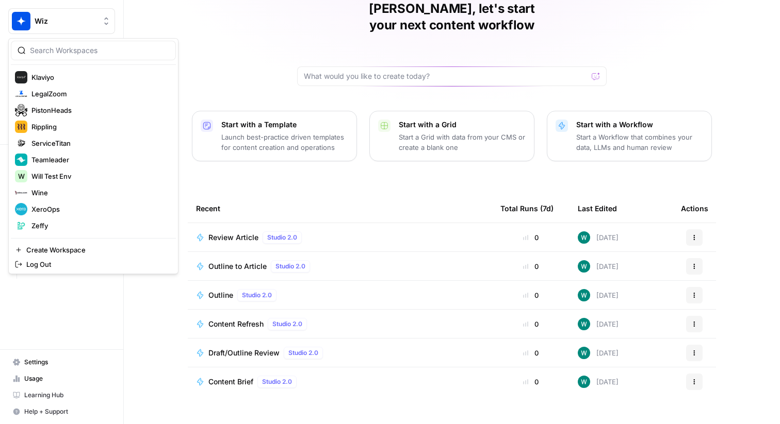
click at [62, 355] on link "Settings" at bounding box center [61, 362] width 107 height 17
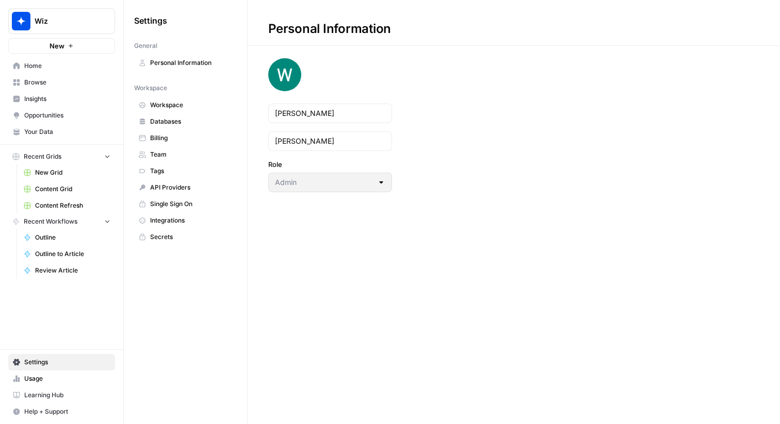
click at [48, 366] on span "Settings" at bounding box center [67, 362] width 86 height 9
click at [207, 107] on span "Workspace" at bounding box center [191, 105] width 82 height 9
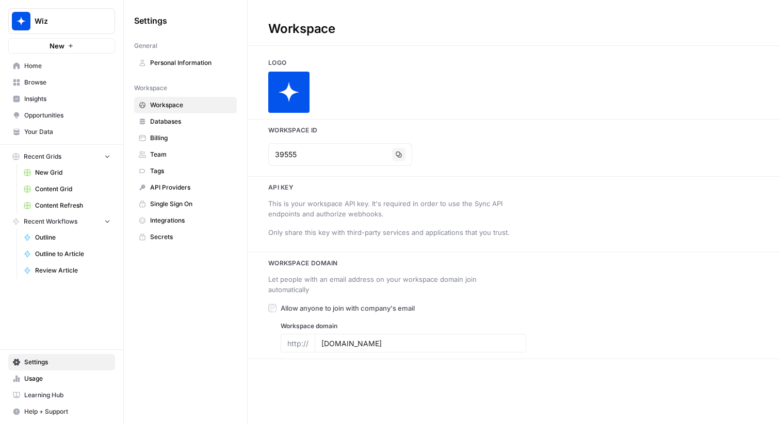
click at [196, 120] on span "Databases" at bounding box center [191, 121] width 82 height 9
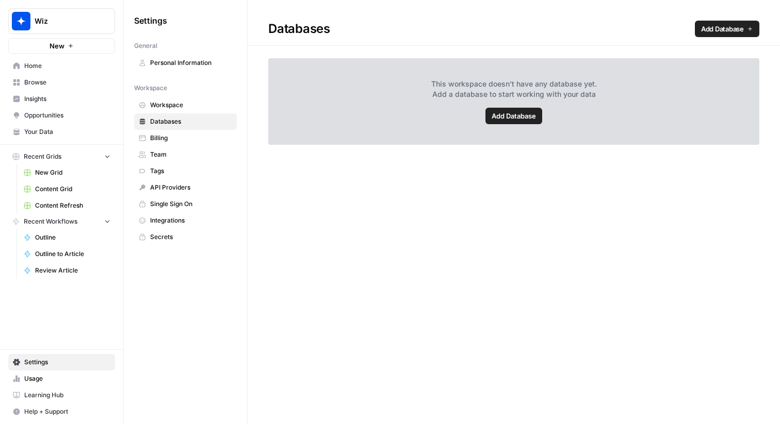
click at [158, 106] on span "Workspace" at bounding box center [191, 105] width 82 height 9
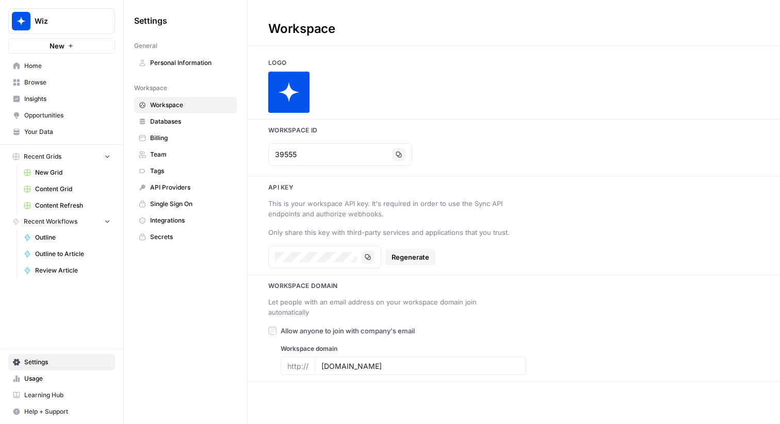
click at [190, 134] on span "Billing" at bounding box center [191, 138] width 82 height 9
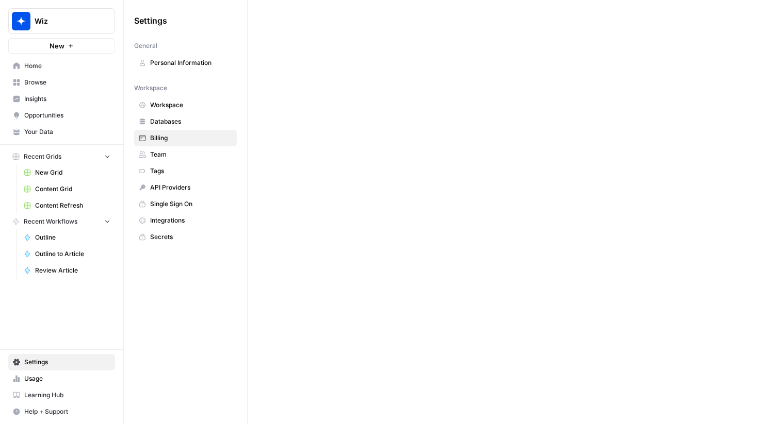
click at [189, 171] on span "Tags" at bounding box center [191, 171] width 82 height 9
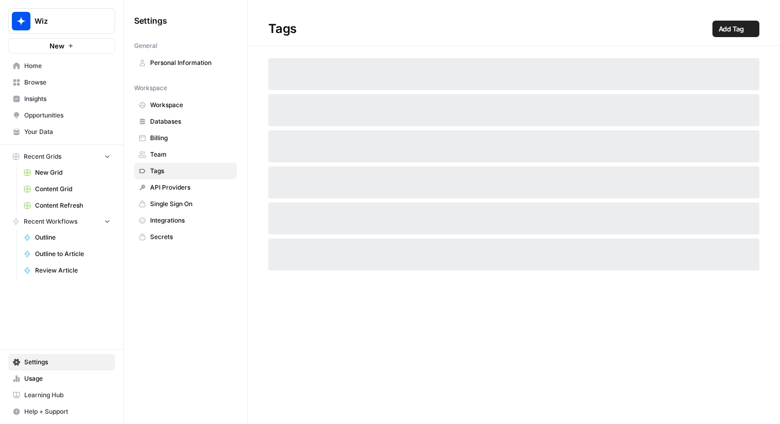
click at [200, 154] on span "Team" at bounding box center [191, 154] width 82 height 9
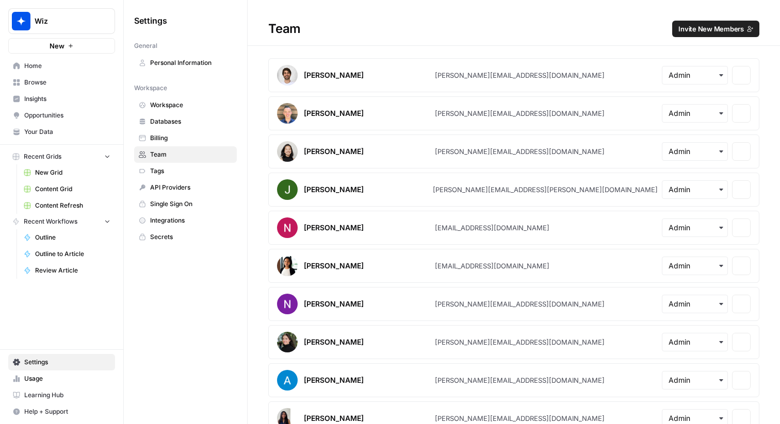
click at [224, 115] on link "Databases" at bounding box center [185, 121] width 103 height 17
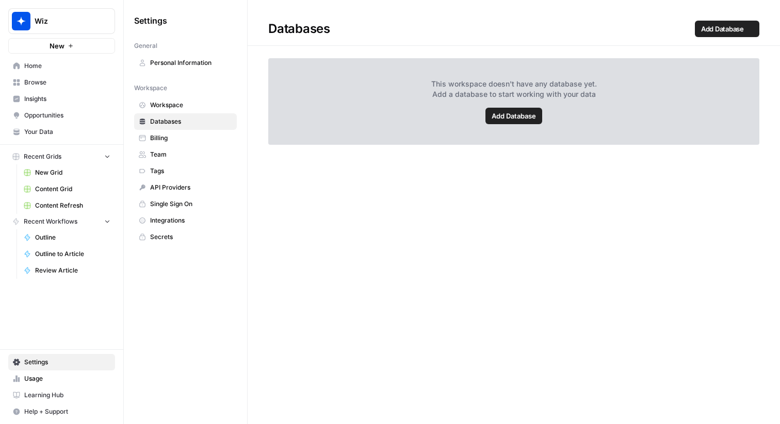
click at [224, 102] on span "Workspace" at bounding box center [191, 105] width 82 height 9
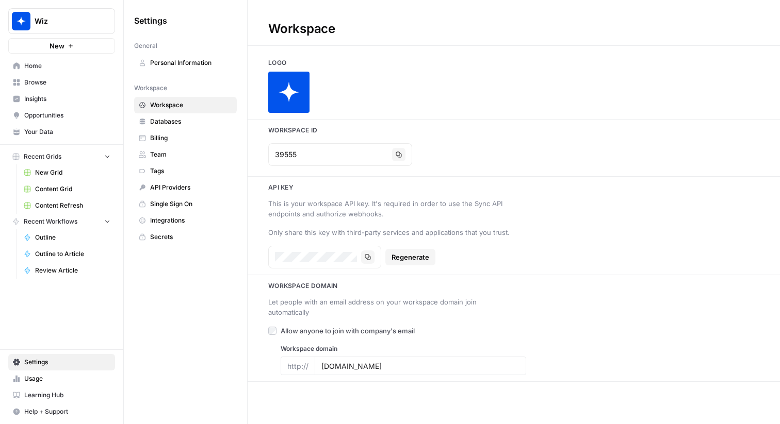
click at [216, 149] on link "Team" at bounding box center [185, 154] width 103 height 17
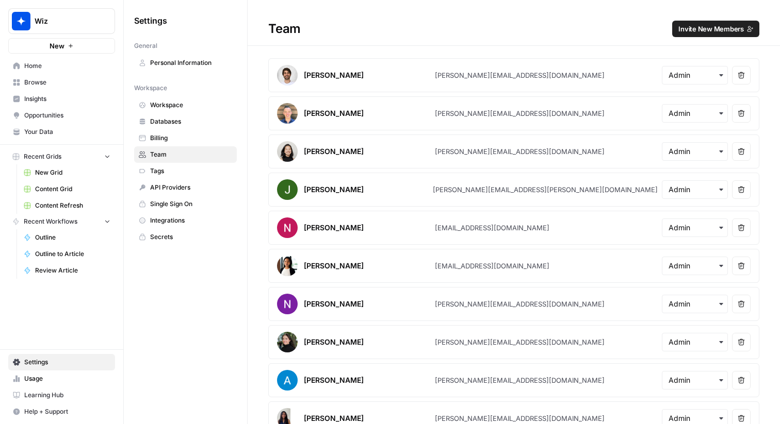
click at [216, 172] on span "Tags" at bounding box center [191, 171] width 82 height 9
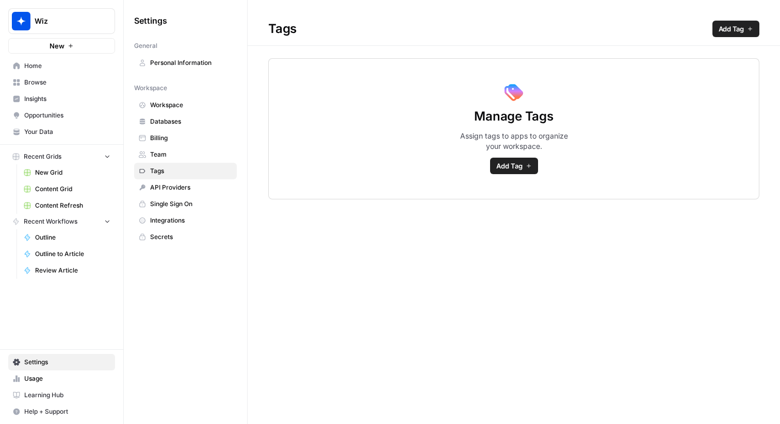
click at [205, 187] on span "API Providers" at bounding box center [191, 187] width 82 height 9
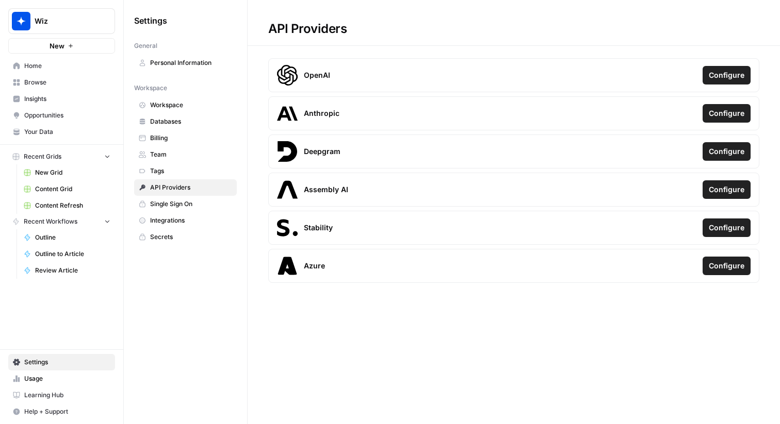
click at [198, 222] on span "Integrations" at bounding box center [191, 220] width 82 height 9
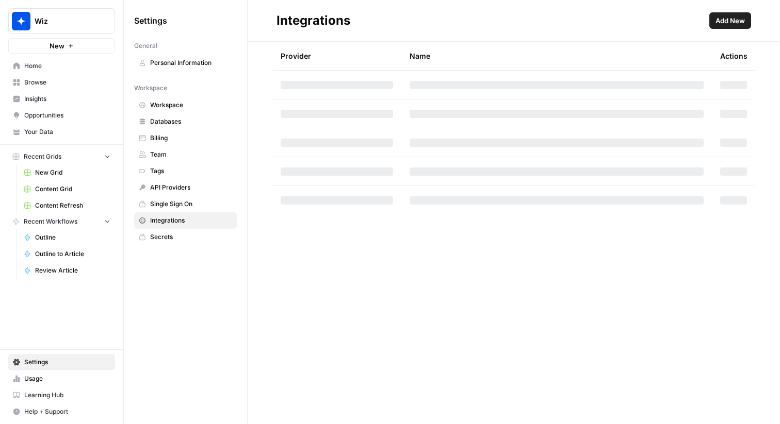
click at [202, 214] on link "Integrations" at bounding box center [185, 220] width 103 height 17
click at [206, 208] on span "Single Sign On" at bounding box center [191, 204] width 82 height 9
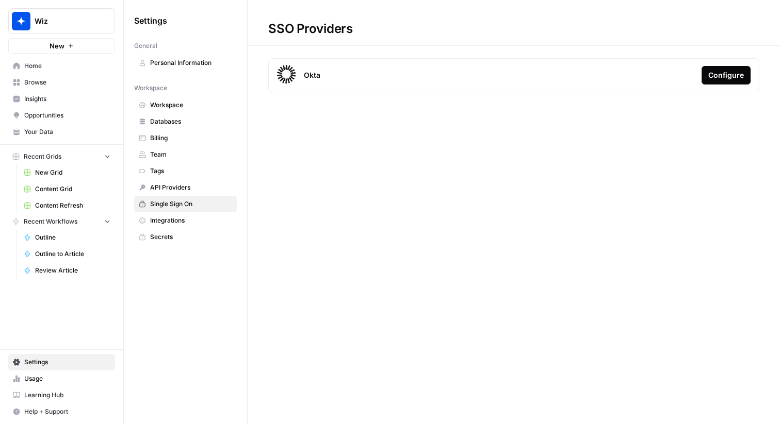
click at [188, 243] on link "Secrets" at bounding box center [185, 237] width 103 height 17
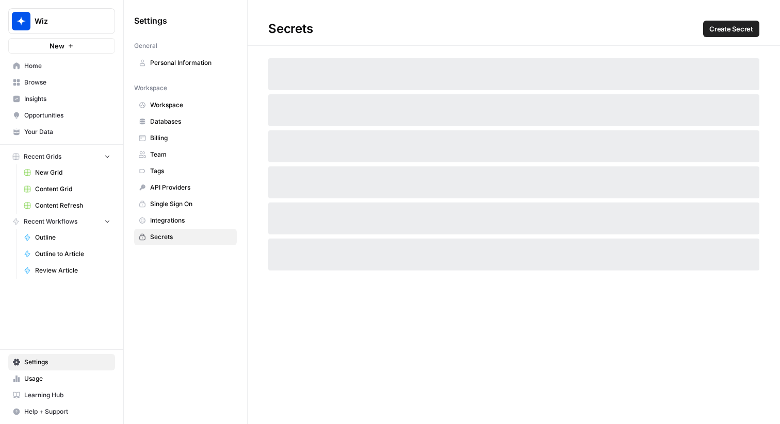
click at [196, 142] on span "Billing" at bounding box center [191, 138] width 82 height 9
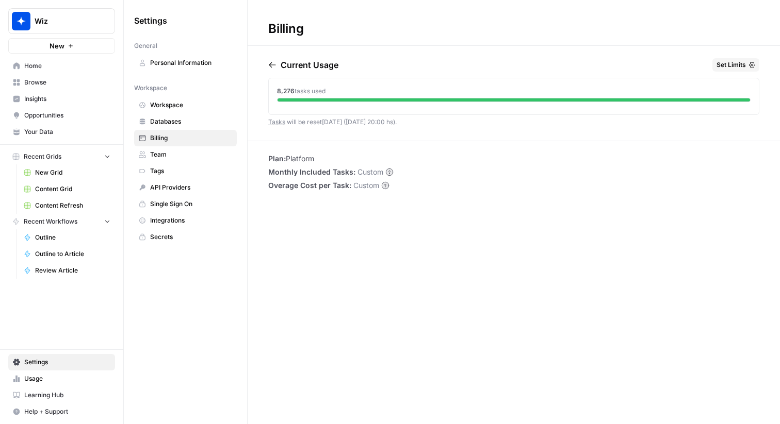
click at [222, 109] on span "Workspace" at bounding box center [191, 105] width 82 height 9
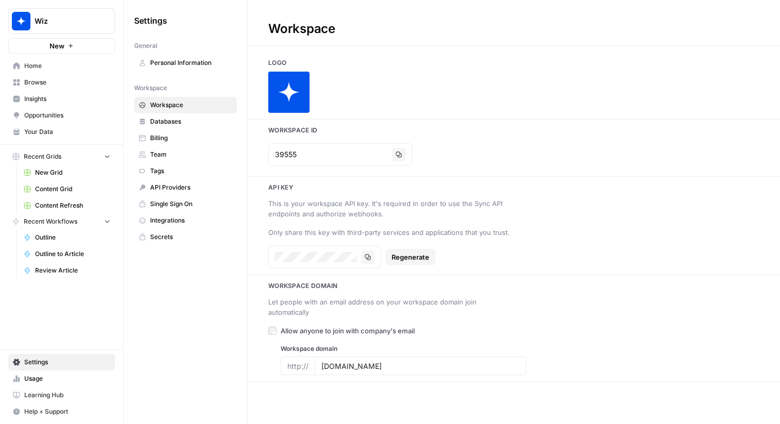
click at [212, 121] on span "Databases" at bounding box center [191, 121] width 82 height 9
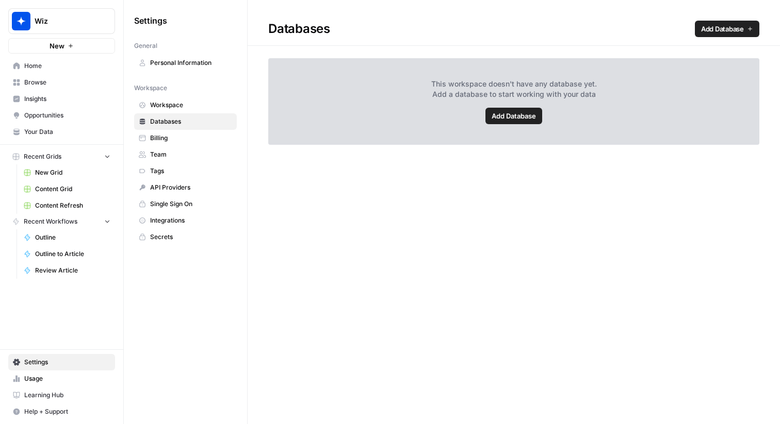
click at [206, 61] on span "Personal Information" at bounding box center [191, 62] width 82 height 9
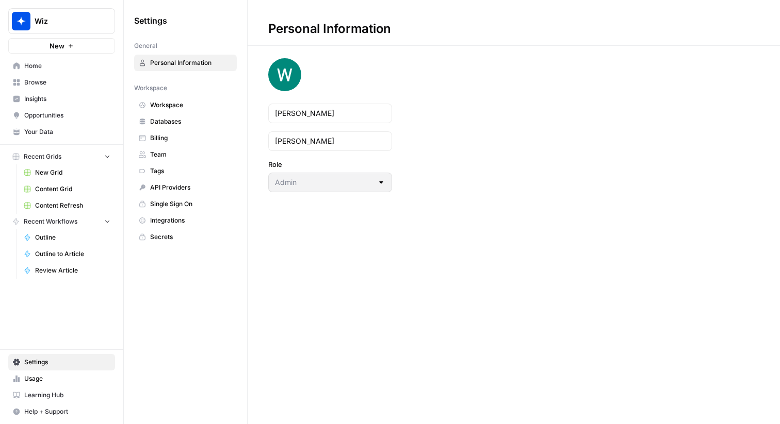
click at [207, 171] on span "Tags" at bounding box center [191, 171] width 82 height 9
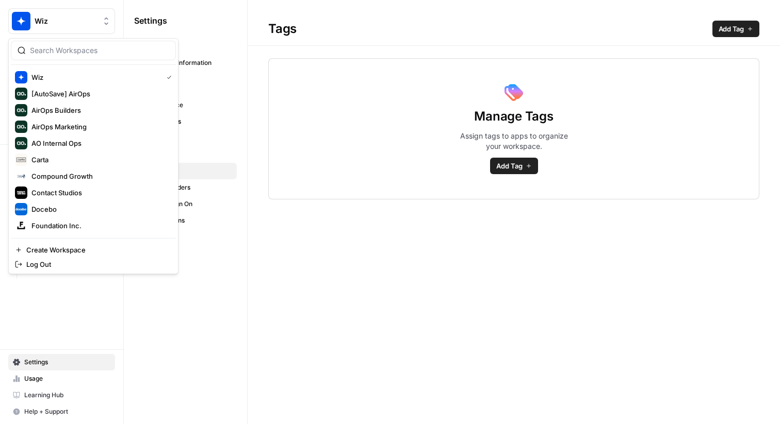
click at [91, 13] on button "Wiz" at bounding box center [61, 21] width 107 height 26
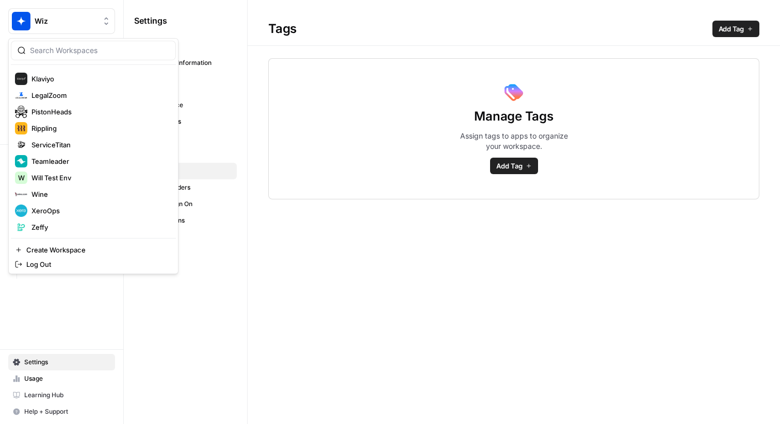
scroll to position [165, 0]
click at [77, 147] on span "ServiceTitan" at bounding box center [99, 143] width 136 height 10
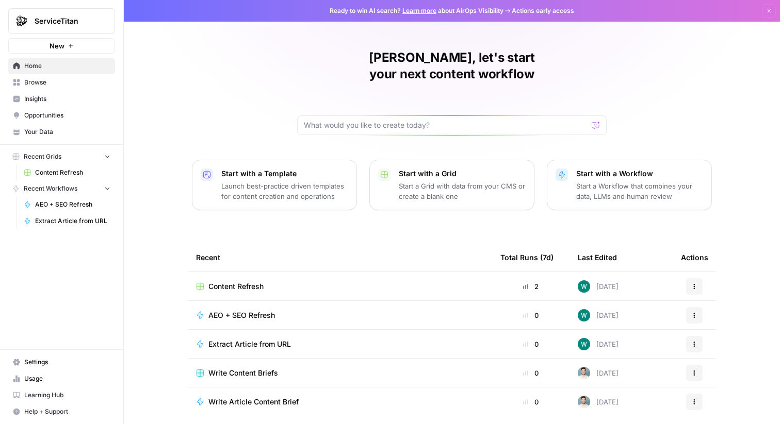
click at [51, 358] on span "Settings" at bounding box center [67, 362] width 86 height 9
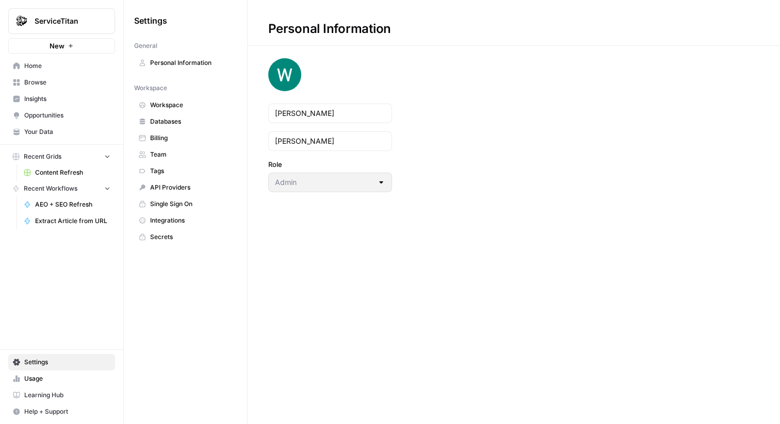
click at [182, 132] on link "Billing" at bounding box center [185, 138] width 103 height 17
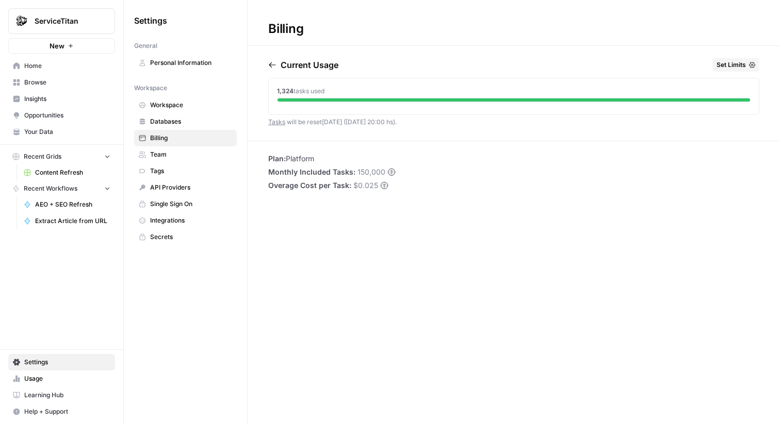
click at [180, 107] on span "Workspace" at bounding box center [191, 105] width 82 height 9
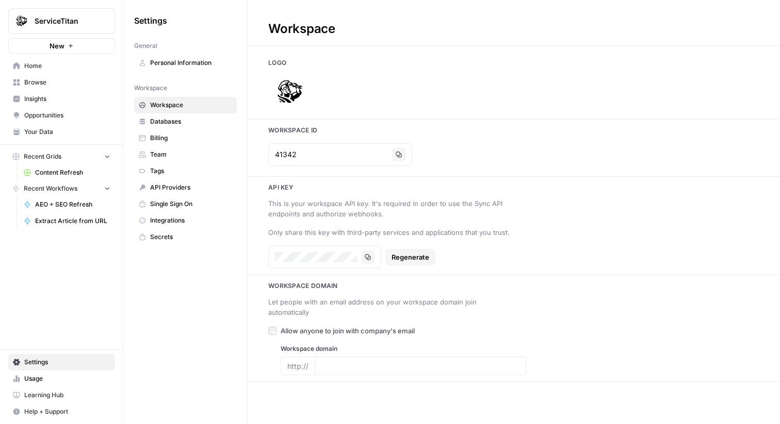
type input "[URL][DOMAIN_NAME]"
click at [191, 57] on link "Personal Information" at bounding box center [185, 63] width 103 height 17
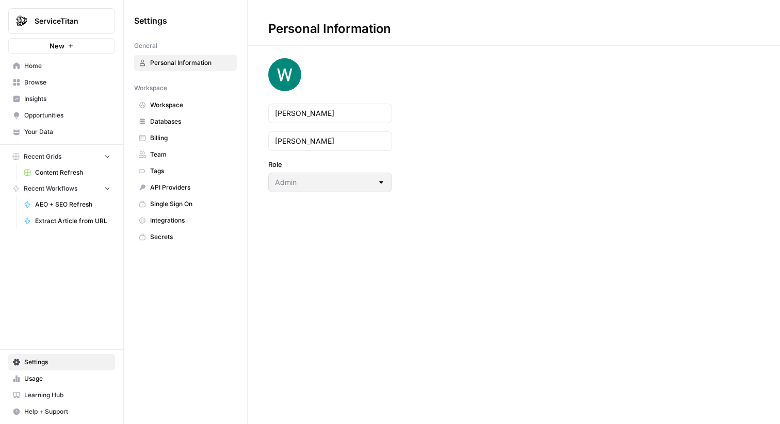
click at [102, 135] on span "Your Data" at bounding box center [67, 131] width 86 height 9
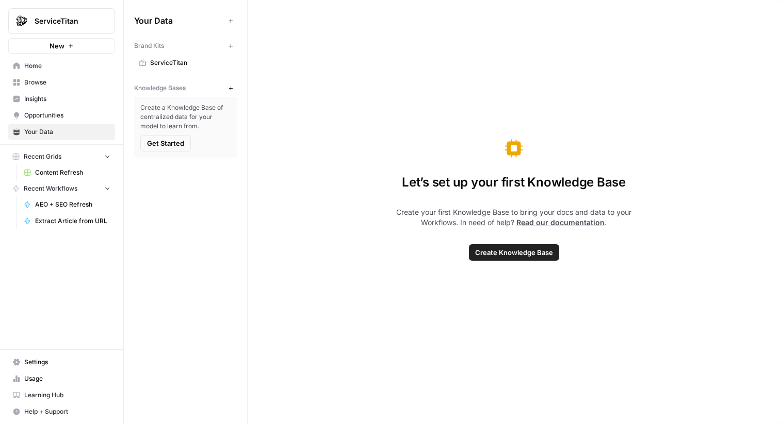
click at [209, 61] on span "ServiceTitan" at bounding box center [191, 62] width 82 height 9
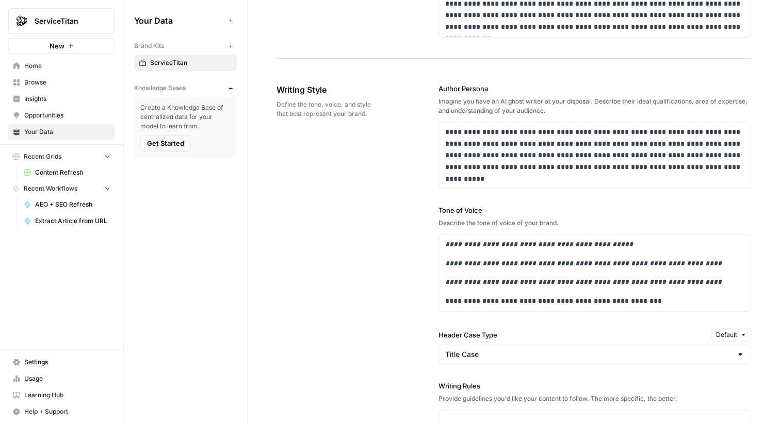
scroll to position [618, 0]
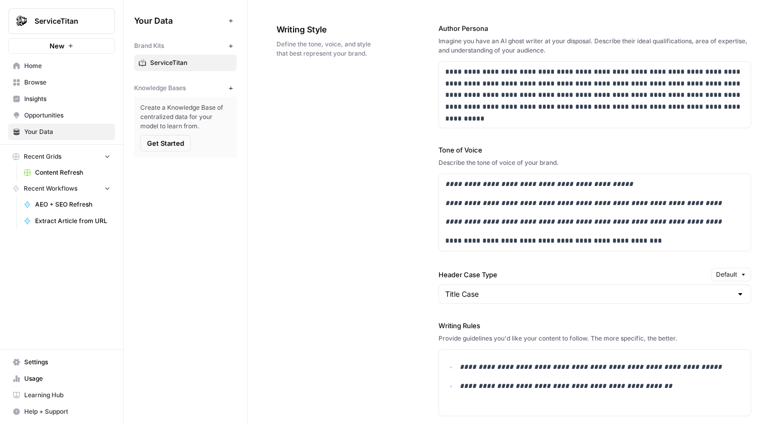
click at [36, 364] on span "Settings" at bounding box center [67, 362] width 86 height 9
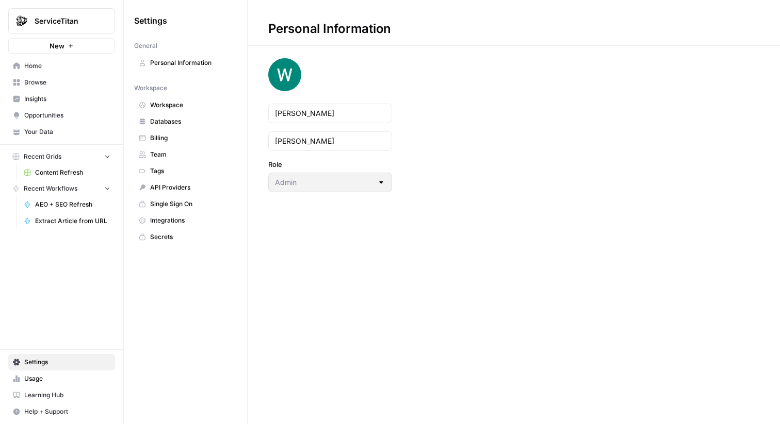
click at [160, 238] on span "Secrets" at bounding box center [191, 237] width 82 height 9
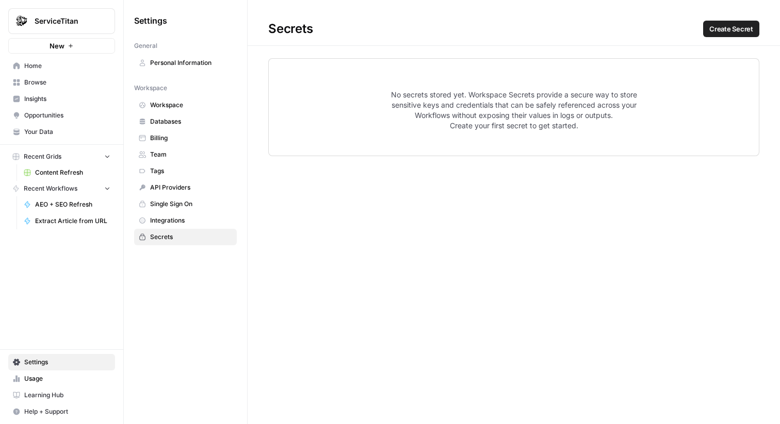
click at [177, 225] on span "Integrations" at bounding box center [191, 220] width 82 height 9
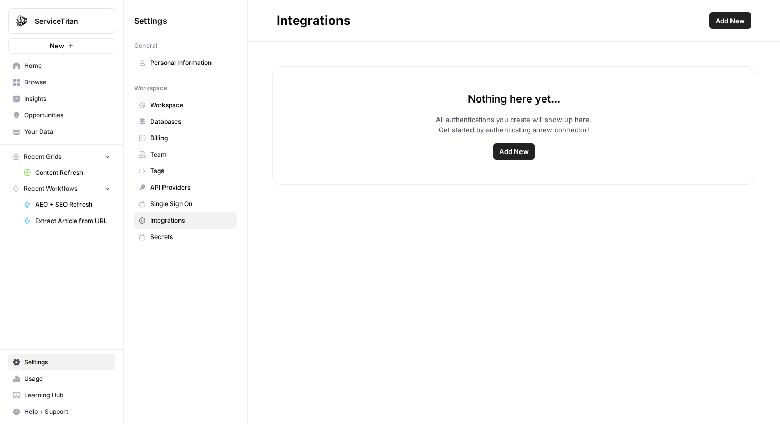
click at [226, 153] on span "Team" at bounding box center [191, 154] width 82 height 9
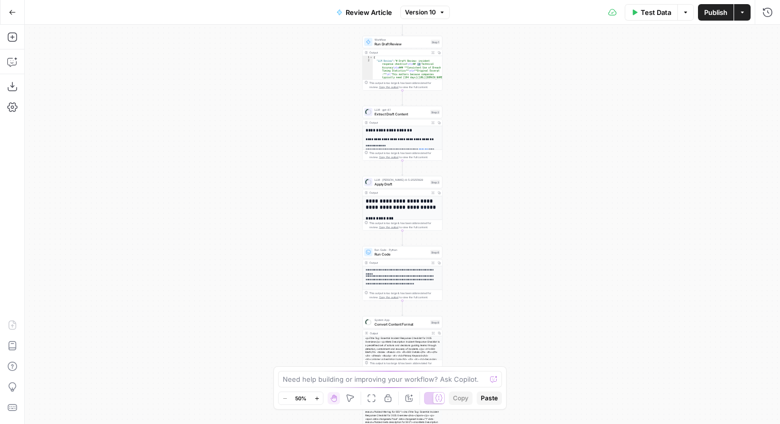
drag, startPoint x: 488, startPoint y: 232, endPoint x: 498, endPoint y: 179, distance: 54.0
click at [488, 135] on div "Workflow Input Settings Inputs System App Convert Content Format Step 7 Output …" at bounding box center [402, 225] width 755 height 400
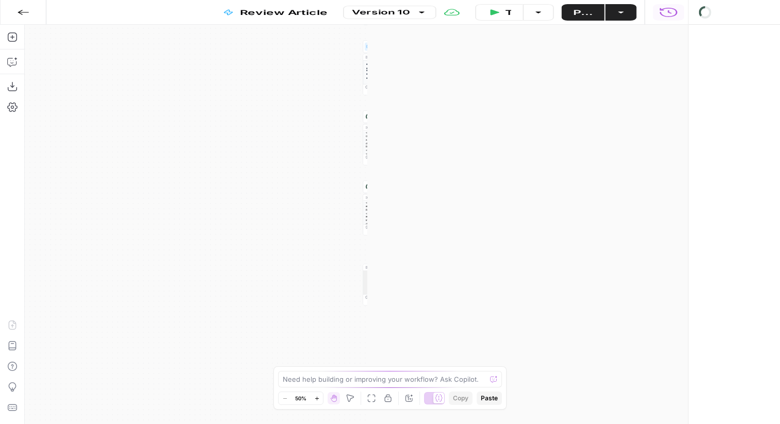
drag, startPoint x: 498, startPoint y: 179, endPoint x: 498, endPoint y: 166, distance: 12.9
click at [498, 166] on body "Wiz New Home Browse Insights Opportunities Your Data Recent Grids Recent Workfl…" at bounding box center [390, 212] width 780 height 424
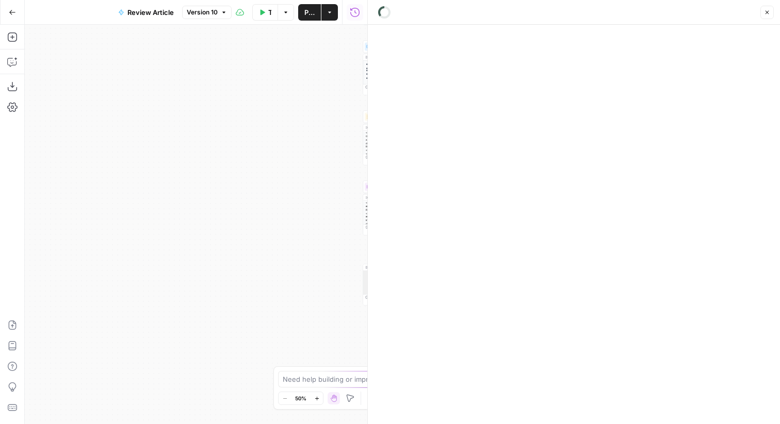
click at [768, 25] on div at bounding box center [574, 225] width 412 height 400
click at [768, 19] on header "Close" at bounding box center [574, 12] width 412 height 25
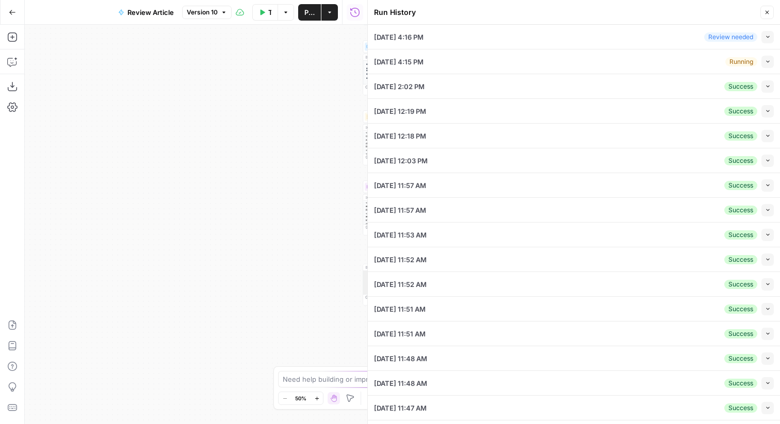
click at [764, 14] on icon "button" at bounding box center [767, 12] width 6 height 6
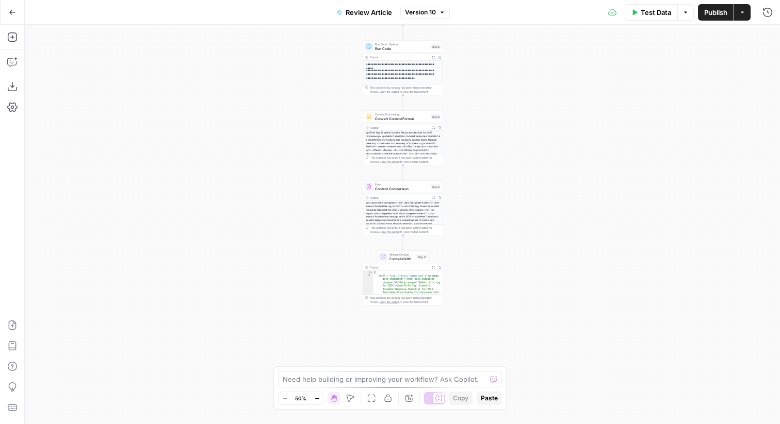
click at [617, 269] on div "Workflow Input Settings Inputs Content Processing Convert Content Format Step 7…" at bounding box center [402, 225] width 755 height 400
click at [399, 258] on span "Format JSON" at bounding box center [401, 258] width 25 height 5
